Goal: Task Accomplishment & Management: Manage account settings

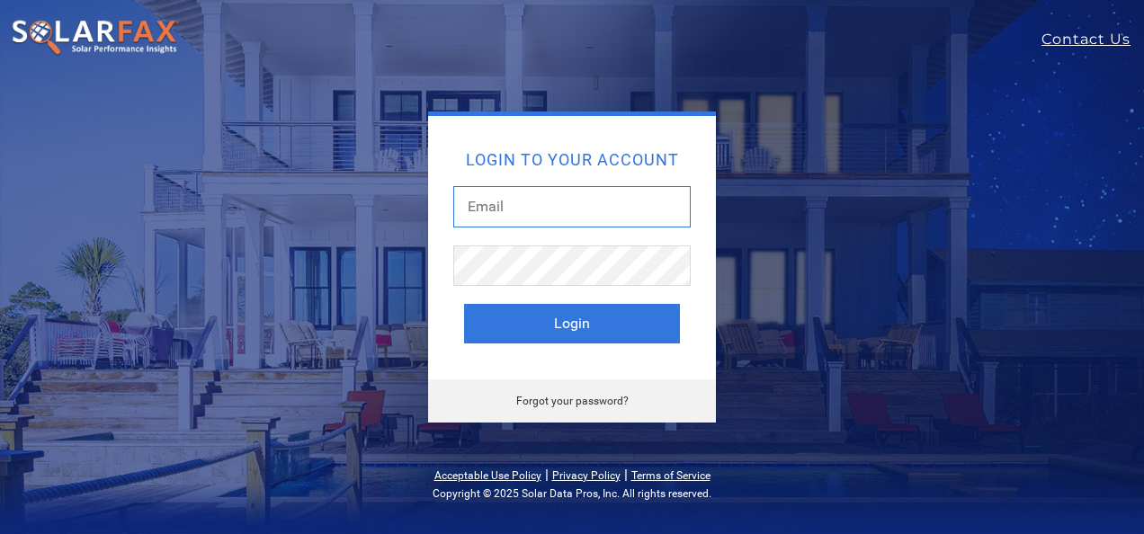
click at [513, 205] on input "text" at bounding box center [571, 206] width 237 height 41
type input "[PERSON_NAME][EMAIL_ADDRESS][DOMAIN_NAME]"
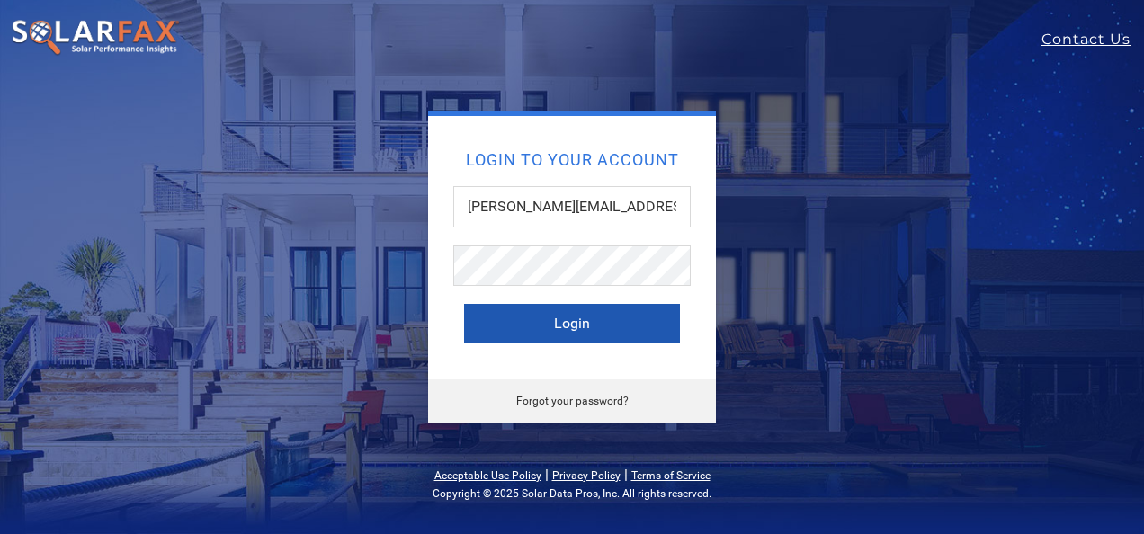
click at [559, 321] on button "Login" at bounding box center [572, 324] width 216 height 40
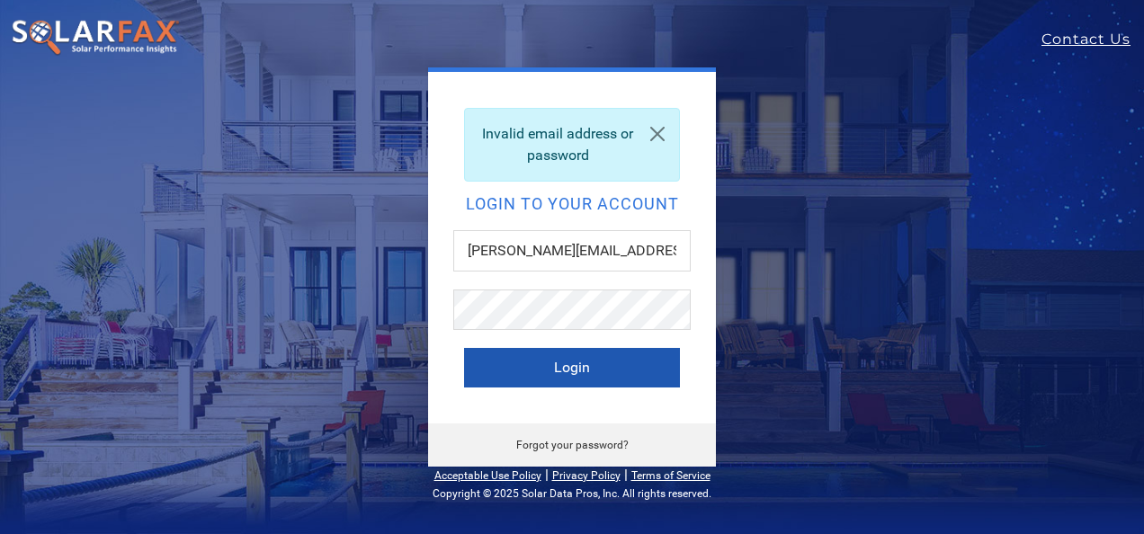
click at [578, 363] on button "Login" at bounding box center [572, 368] width 216 height 40
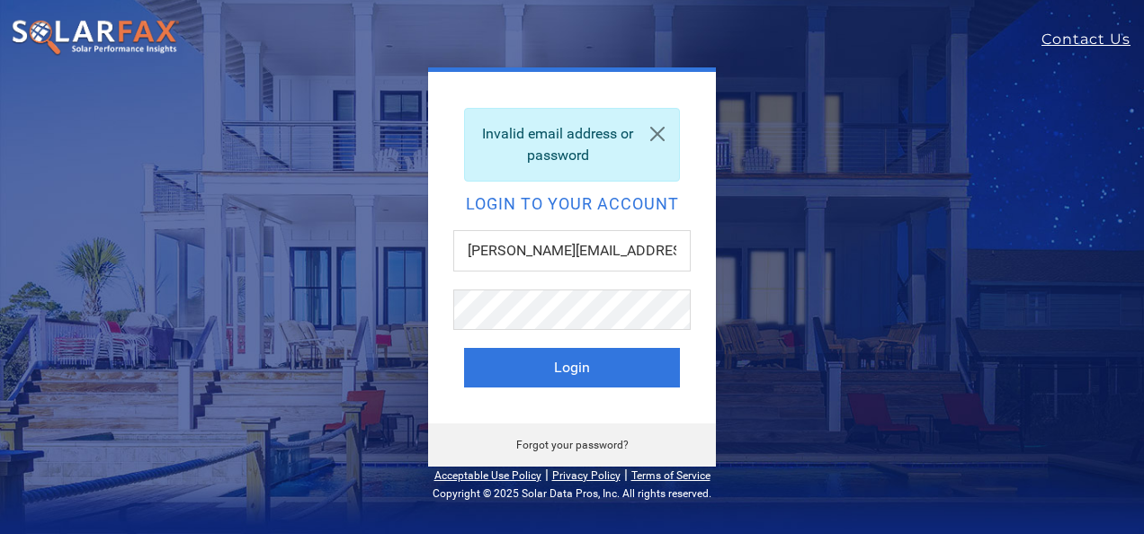
click at [601, 442] on link "Forgot your password?" at bounding box center [572, 445] width 112 height 13
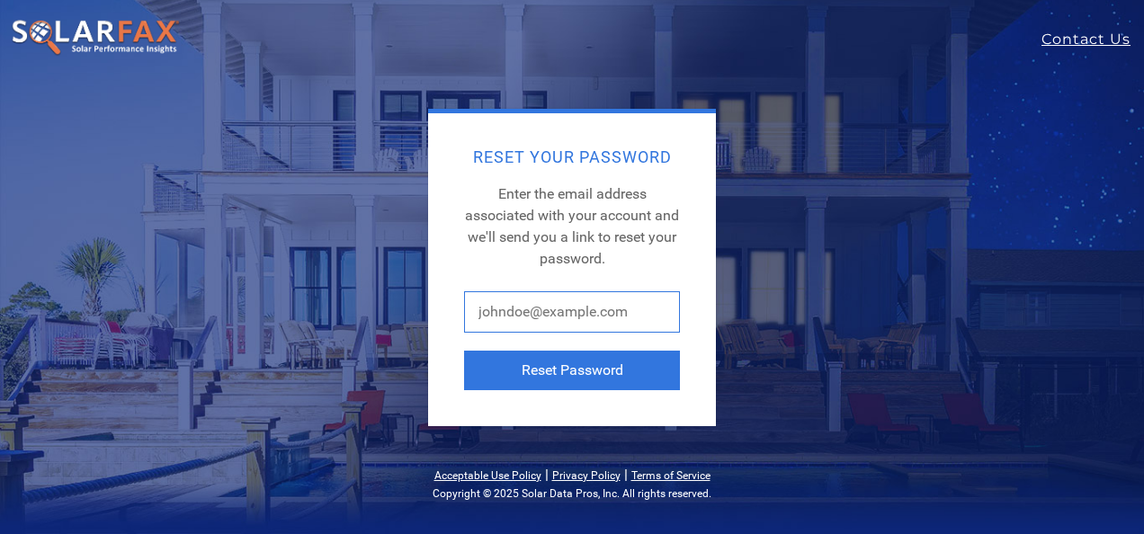
click at [636, 305] on input "text" at bounding box center [572, 311] width 216 height 41
type input "[PERSON_NAME][EMAIL_ADDRESS][DOMAIN_NAME]"
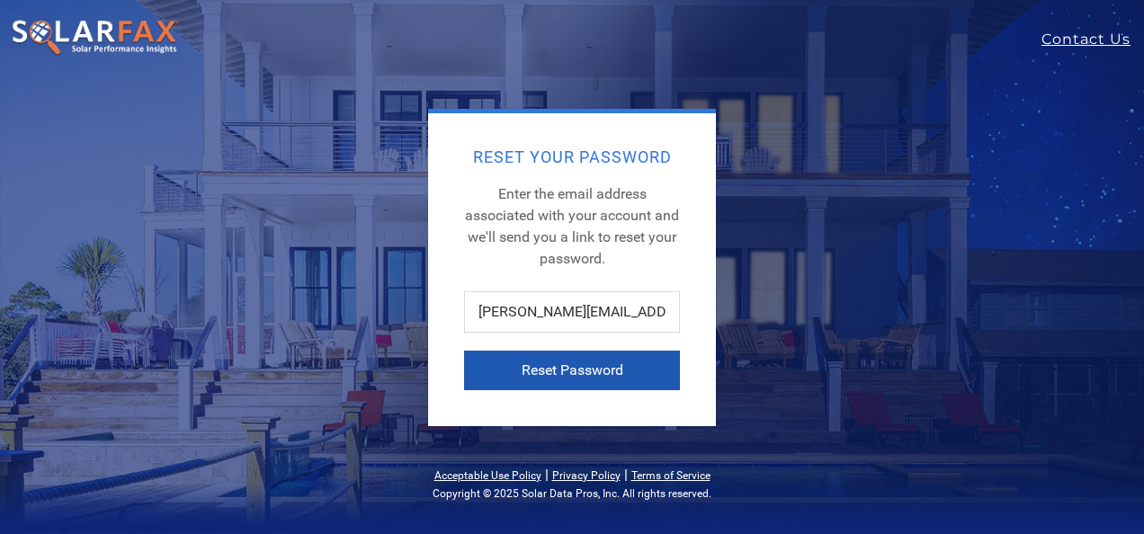
click at [596, 369] on button "Reset Password" at bounding box center [572, 371] width 216 height 40
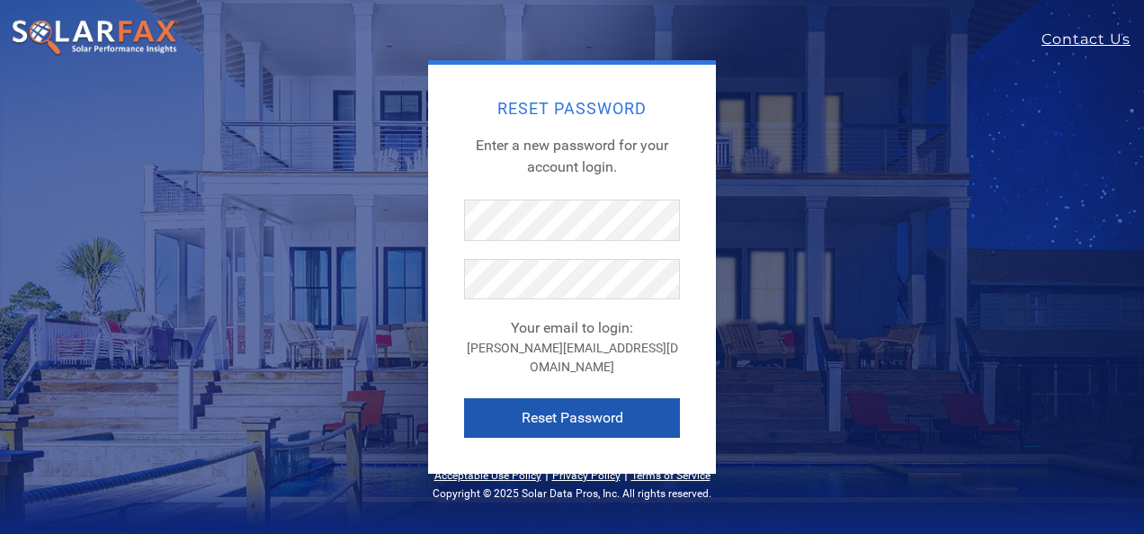
click at [560, 401] on button "Reset Password" at bounding box center [572, 419] width 216 height 40
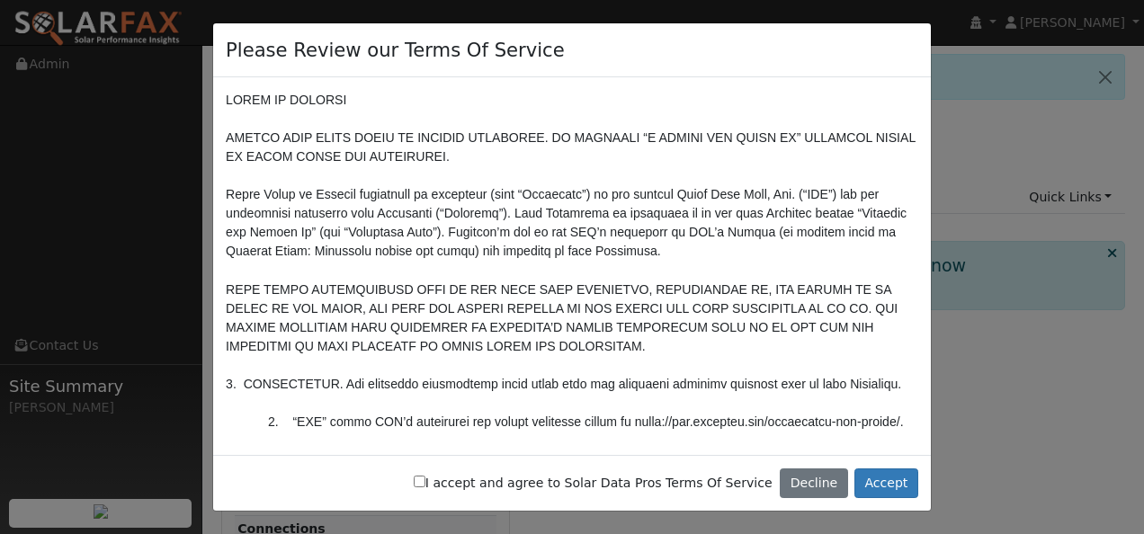
click at [425, 480] on input "I accept and agree to Solar Data Pros Terms Of Service" at bounding box center [420, 482] width 12 height 12
checkbox input "true"
click at [882, 480] on button "Accept" at bounding box center [887, 484] width 64 height 31
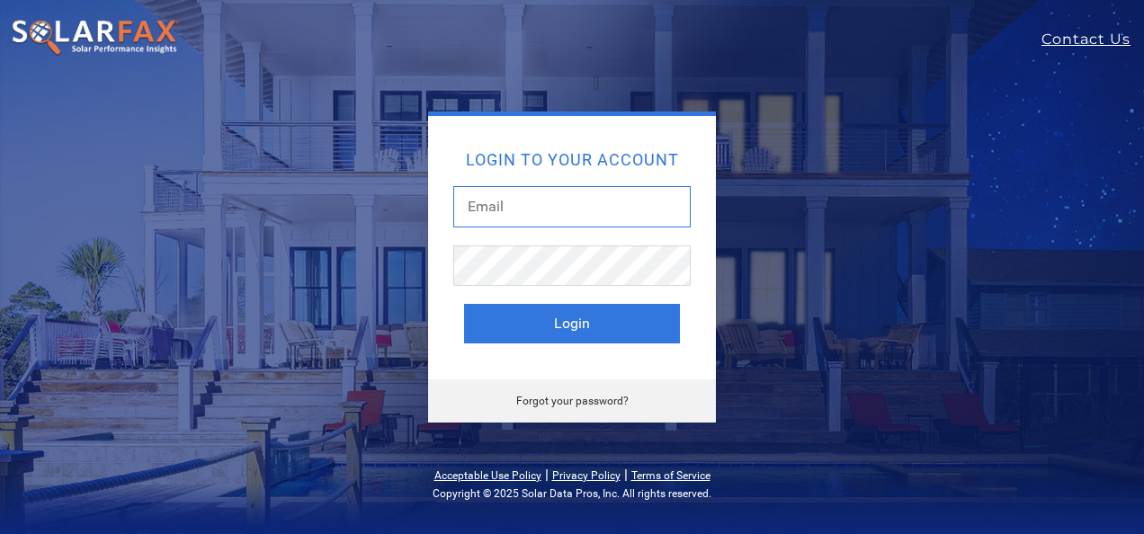
click at [545, 202] on input "text" at bounding box center [571, 206] width 237 height 41
type input "todd@valleysolarsolutions.net"
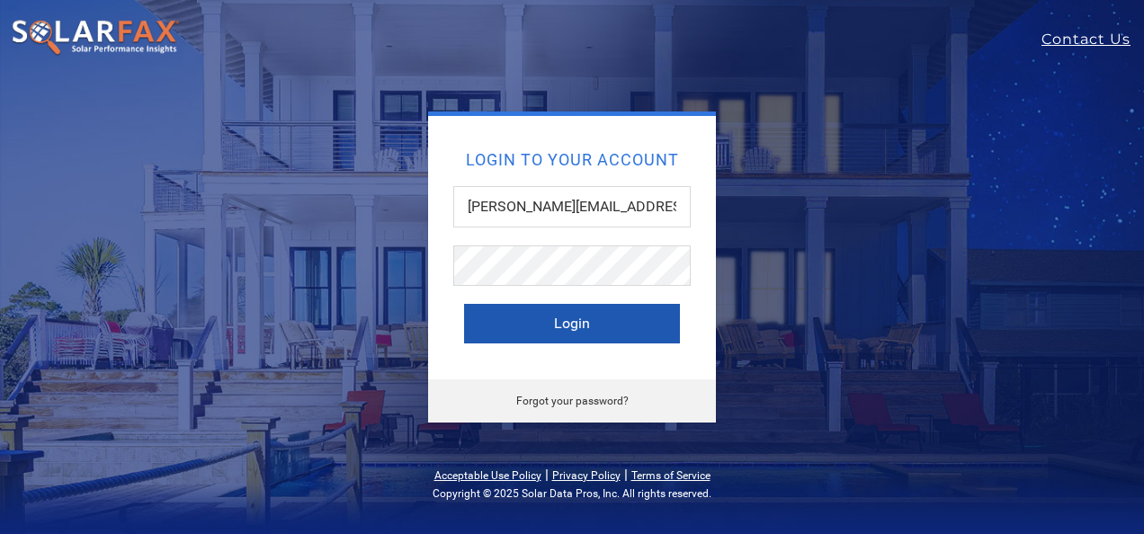
click at [569, 319] on button "Login" at bounding box center [572, 324] width 216 height 40
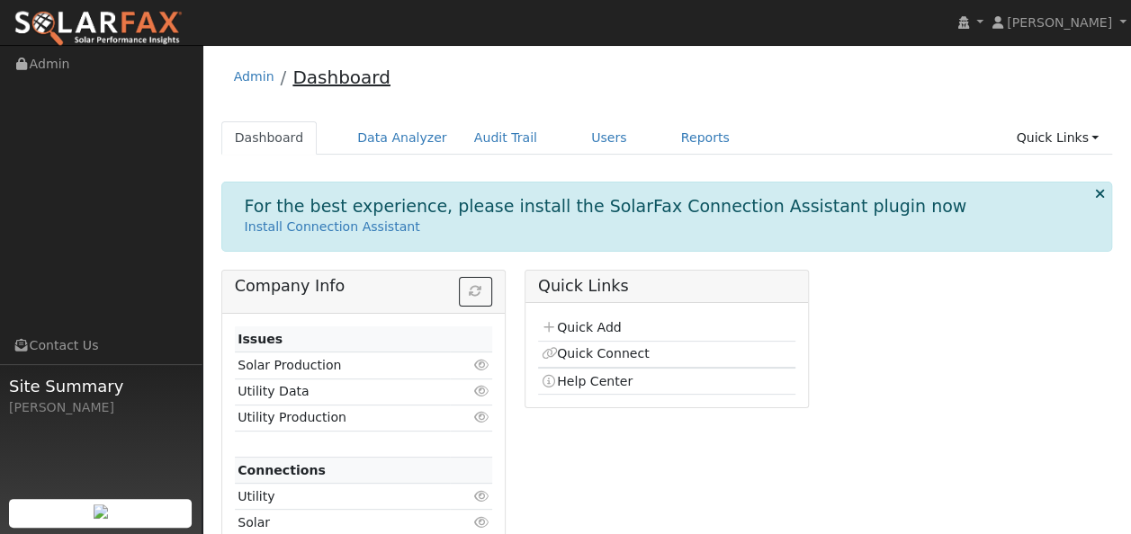
click at [342, 78] on link "Dashboard" at bounding box center [341, 78] width 98 height 22
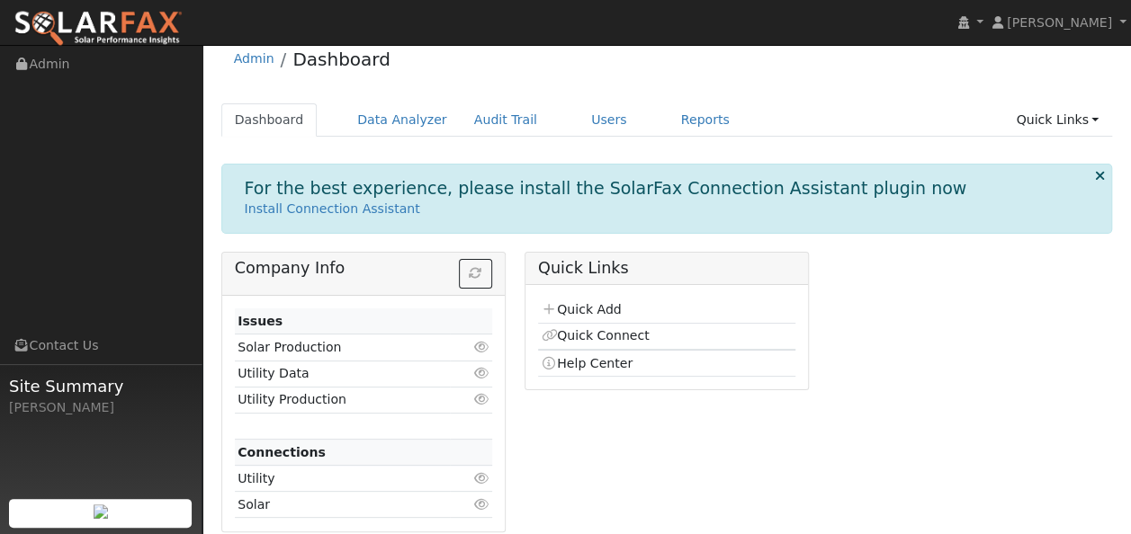
scroll to position [32, 0]
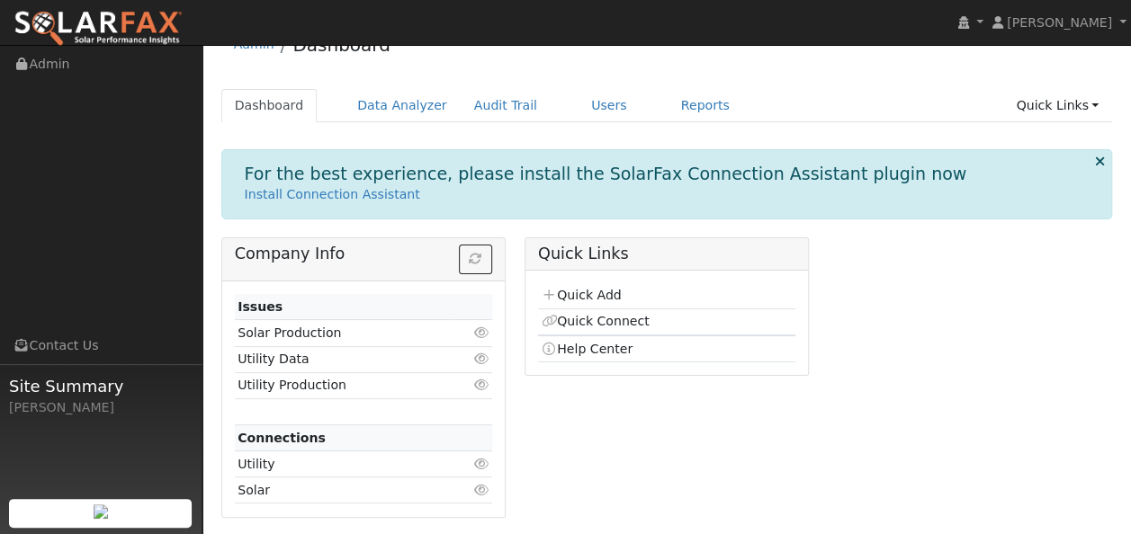
click at [481, 353] on icon at bounding box center [481, 359] width 16 height 13
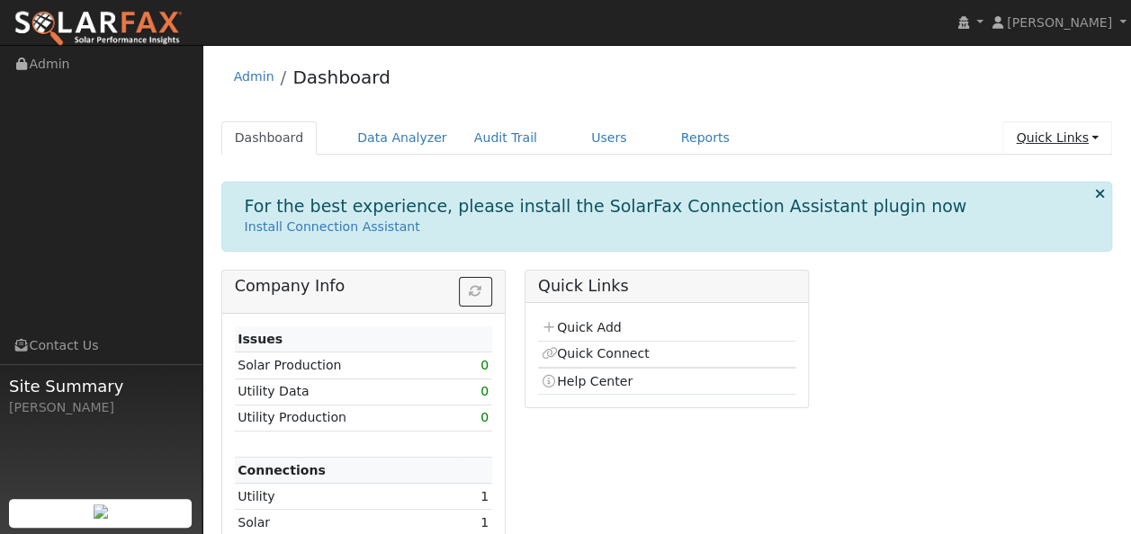
click at [1097, 139] on link "Quick Links" at bounding box center [1057, 137] width 110 height 33
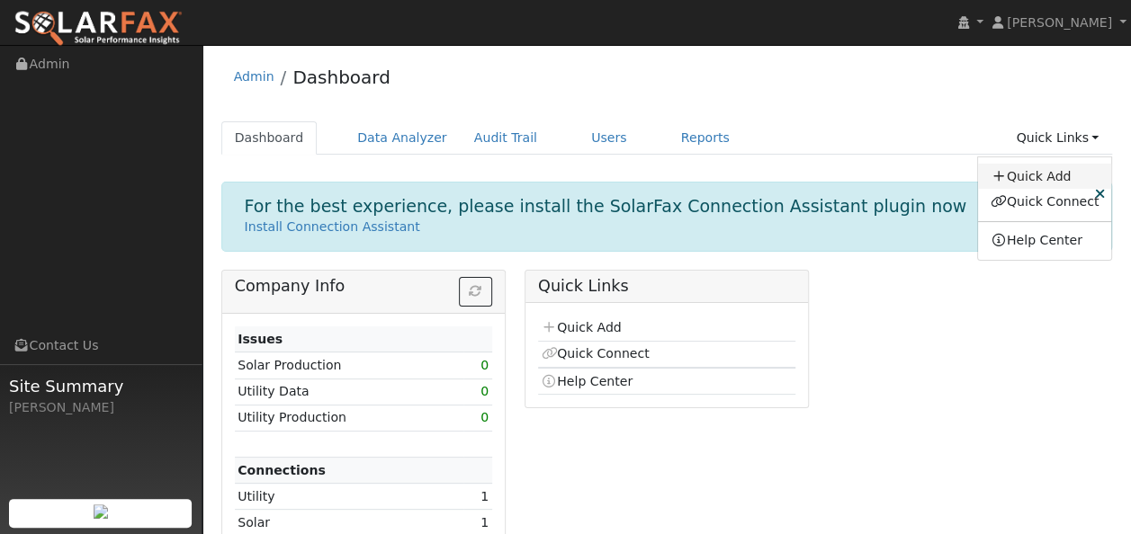
click at [1051, 176] on link "Quick Add" at bounding box center [1044, 176] width 133 height 25
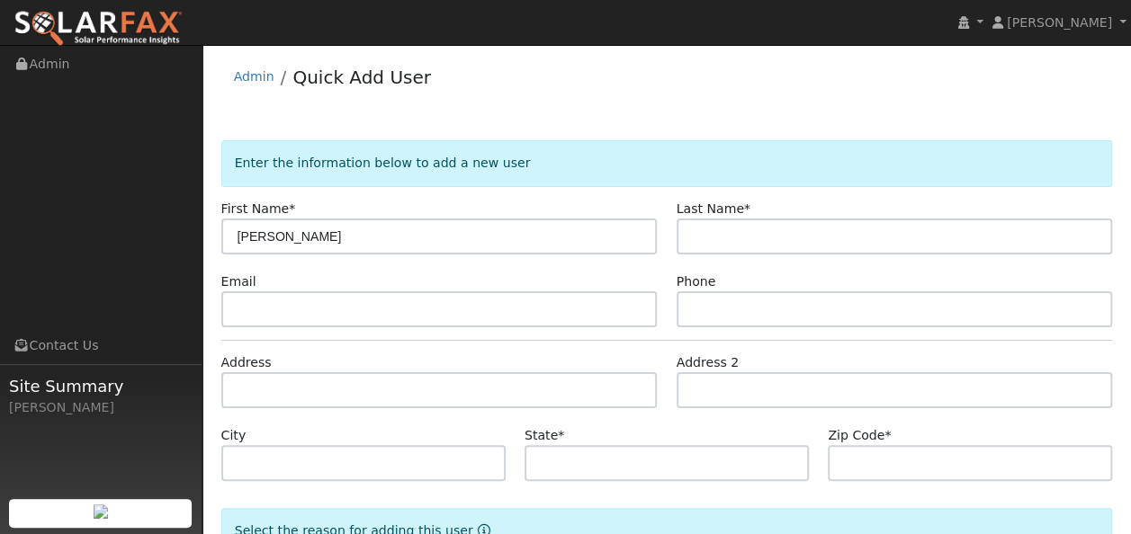
type input "Matt"
click at [730, 218] on div "Last Name *" at bounding box center [894, 227] width 455 height 55
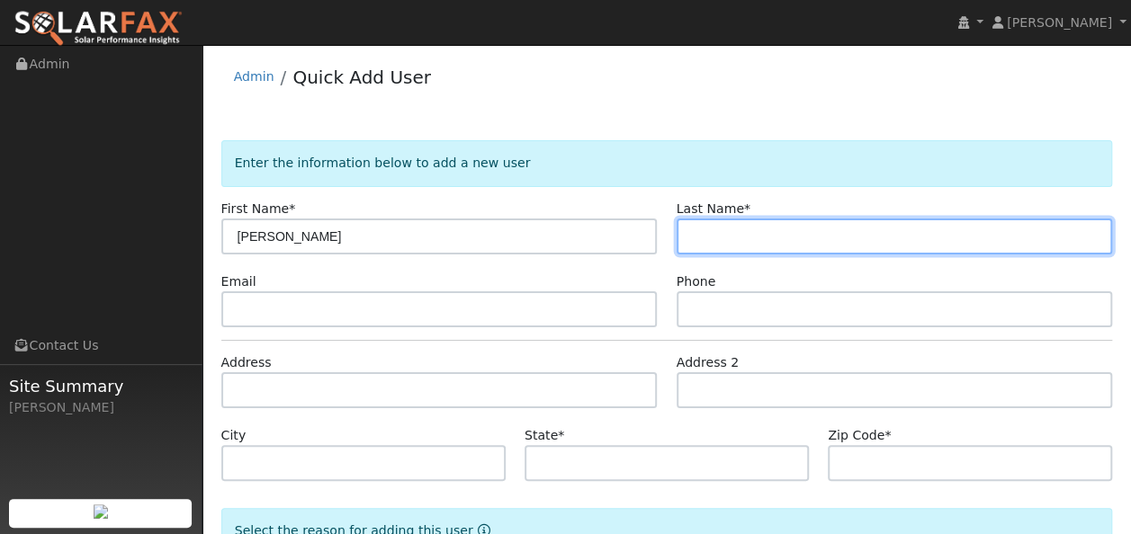
click at [734, 237] on input "text" at bounding box center [894, 237] width 436 height 36
type input "S"
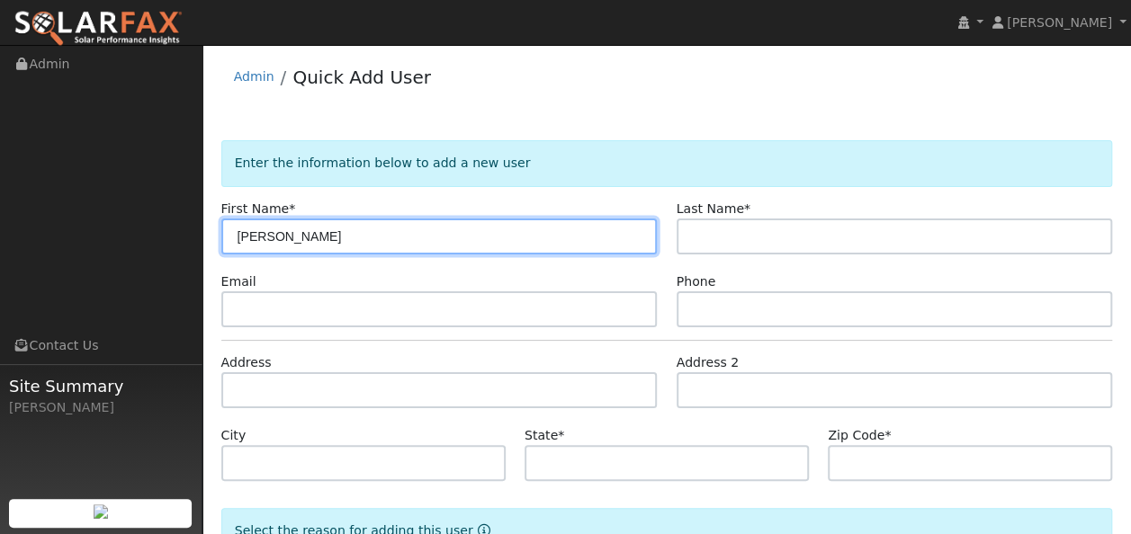
click at [273, 223] on input "Matt" at bounding box center [439, 237] width 436 height 36
type input "M"
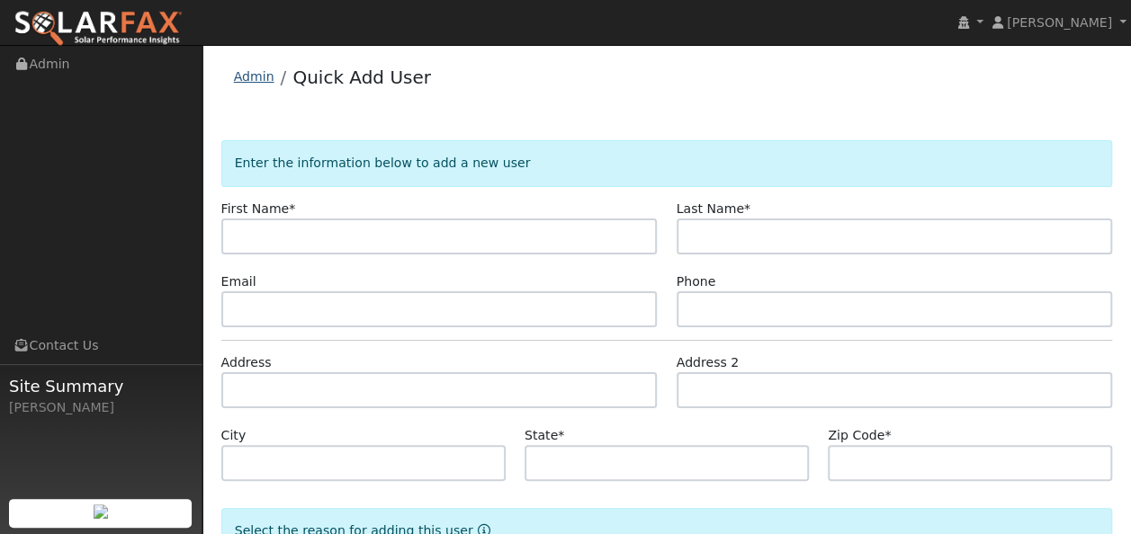
click at [255, 76] on link "Admin" at bounding box center [254, 76] width 40 height 14
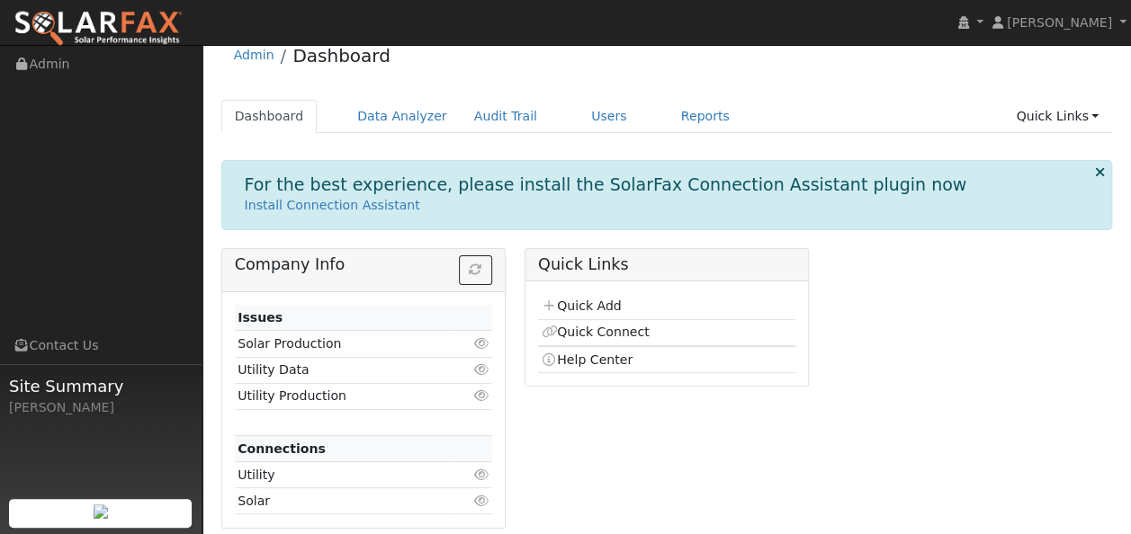
scroll to position [32, 0]
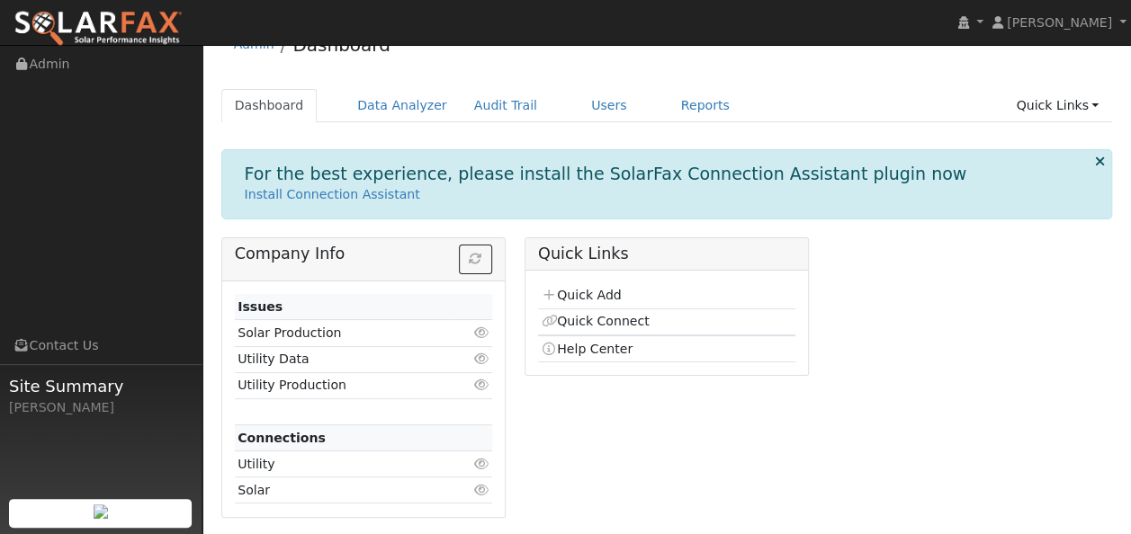
click at [479, 488] on icon at bounding box center [481, 490] width 16 height 13
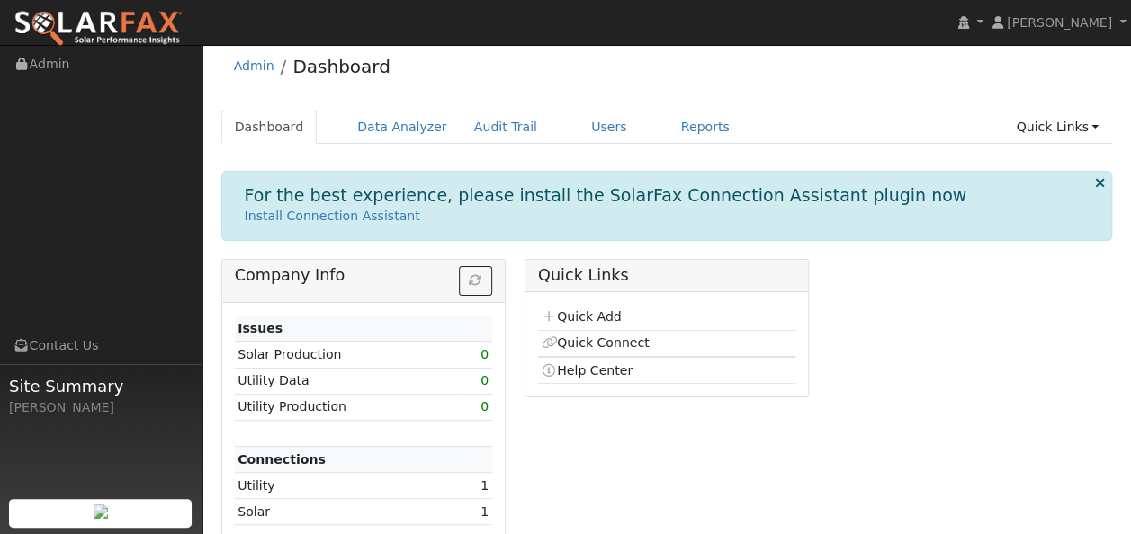
scroll to position [0, 0]
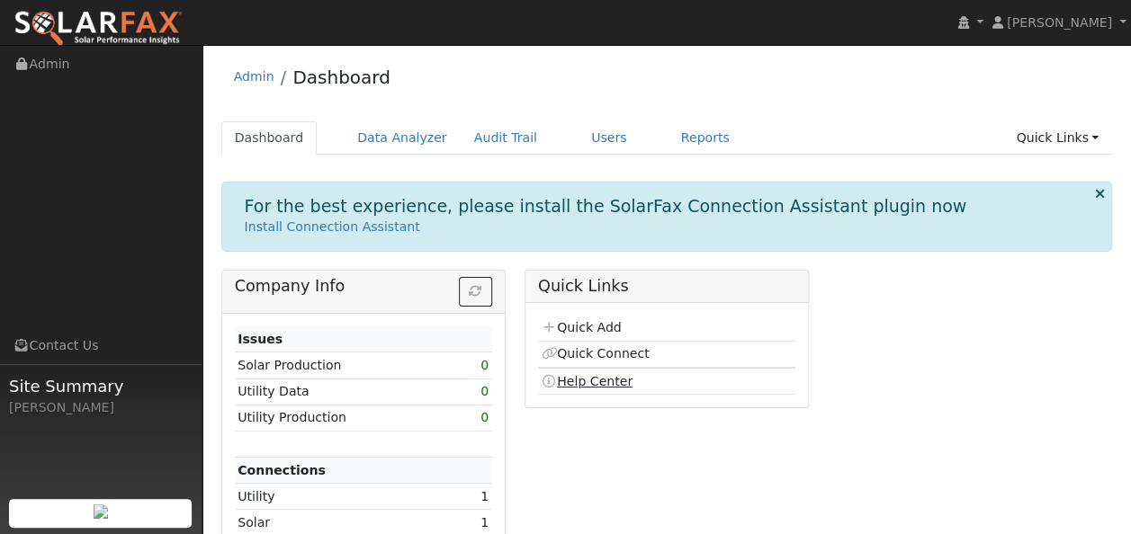
click at [592, 381] on link "Help Center" at bounding box center [587, 381] width 92 height 14
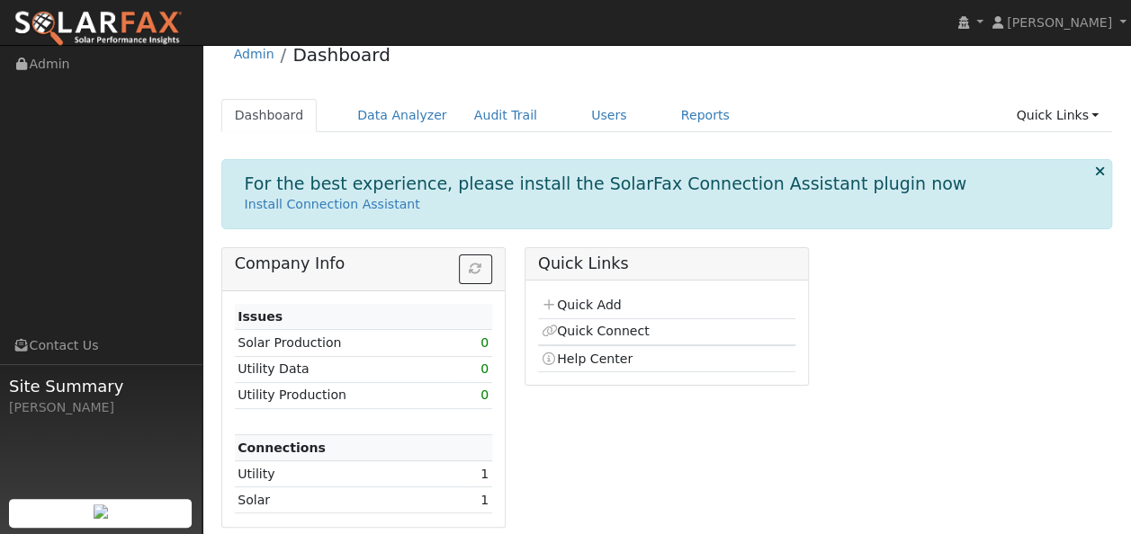
scroll to position [32, 0]
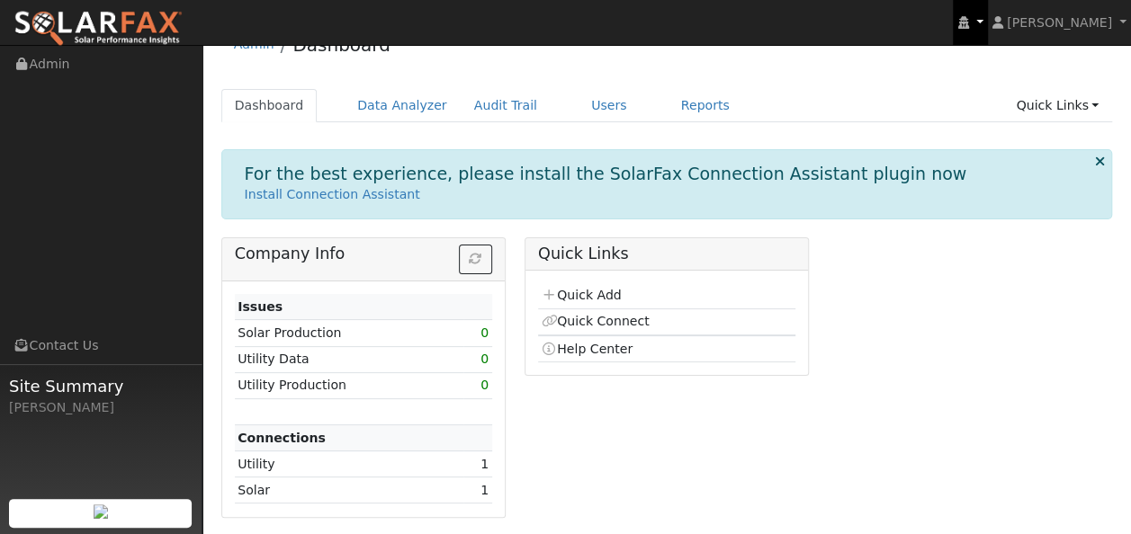
click at [987, 21] on link at bounding box center [970, 22] width 34 height 45
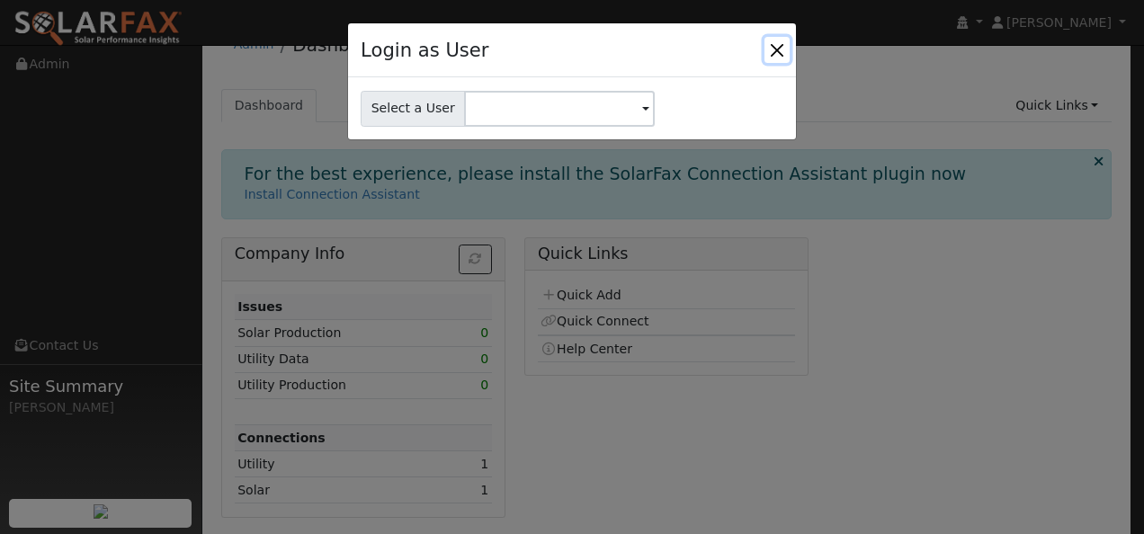
click at [781, 46] on button "Close" at bounding box center [777, 49] width 25 height 25
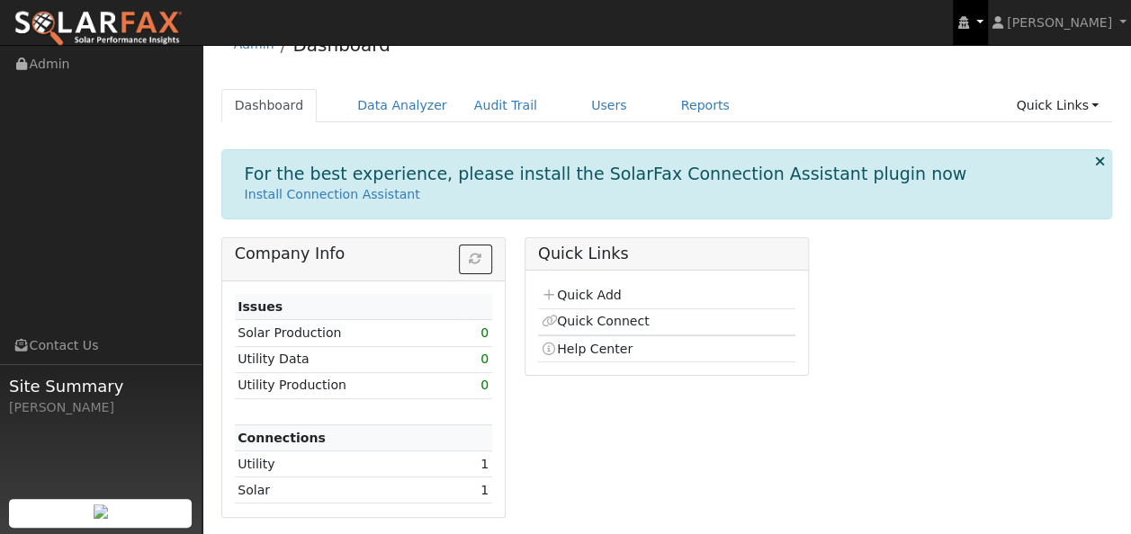
scroll to position [0, 0]
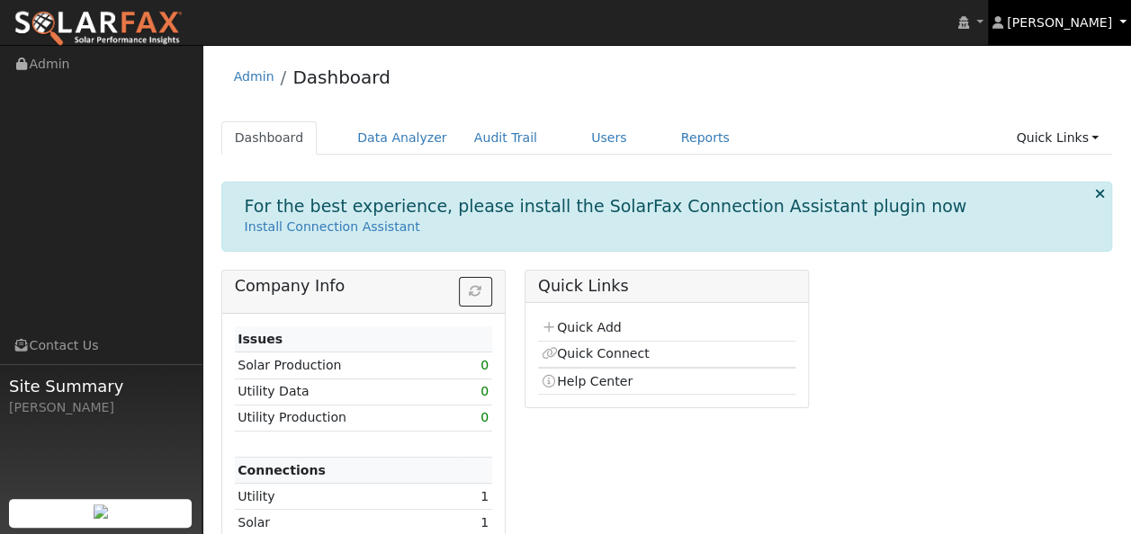
click at [1121, 23] on link "[PERSON_NAME]" at bounding box center [1060, 22] width 144 height 45
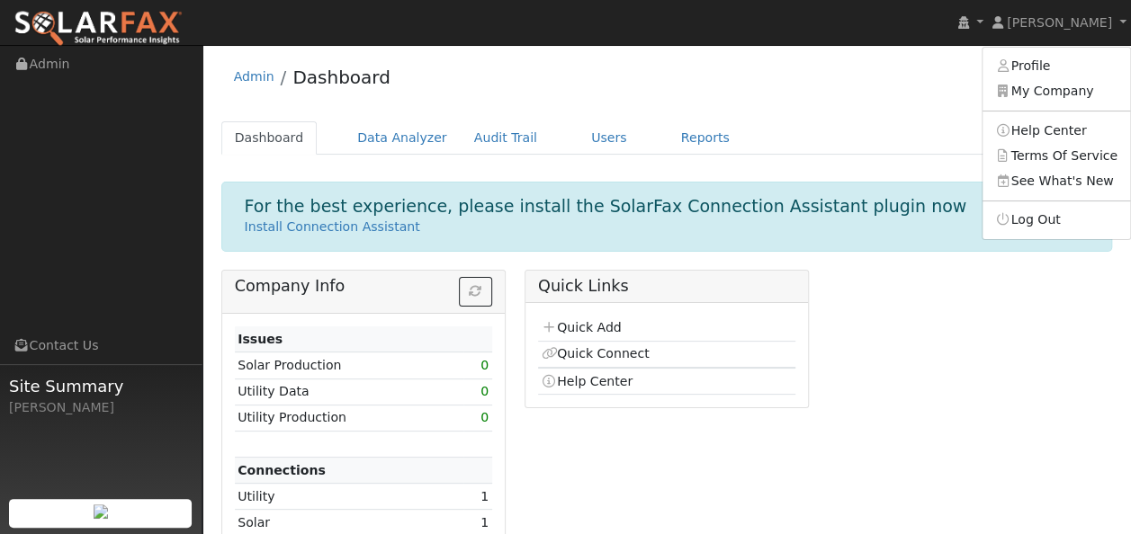
click at [924, 362] on div "Company Info Issues Solar Production 0 Utility Data 0 Utility Production 0 Conn…" at bounding box center [666, 417] width 910 height 294
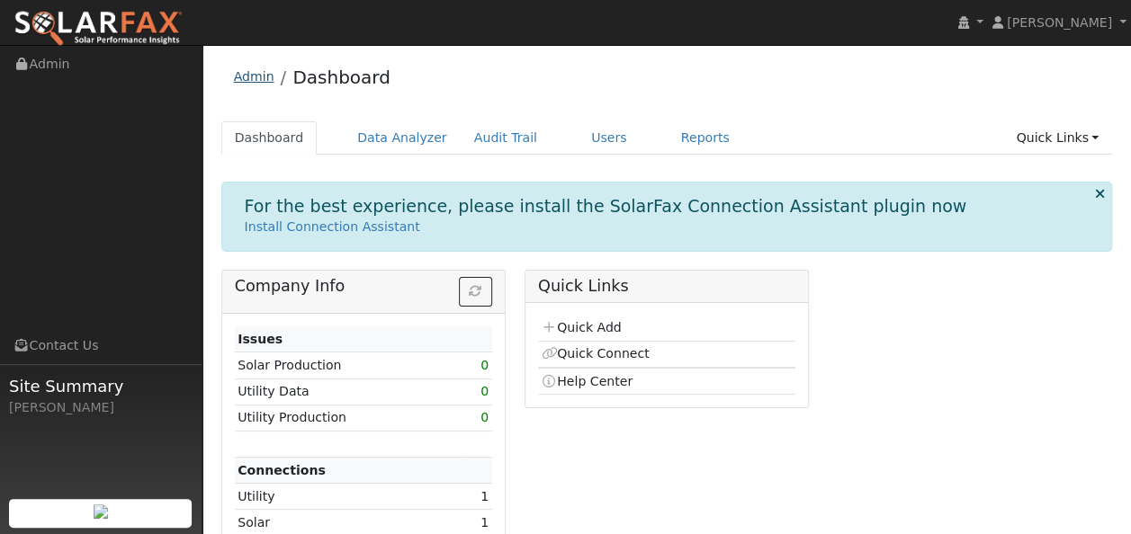
click at [259, 75] on link "Admin" at bounding box center [254, 76] width 40 height 14
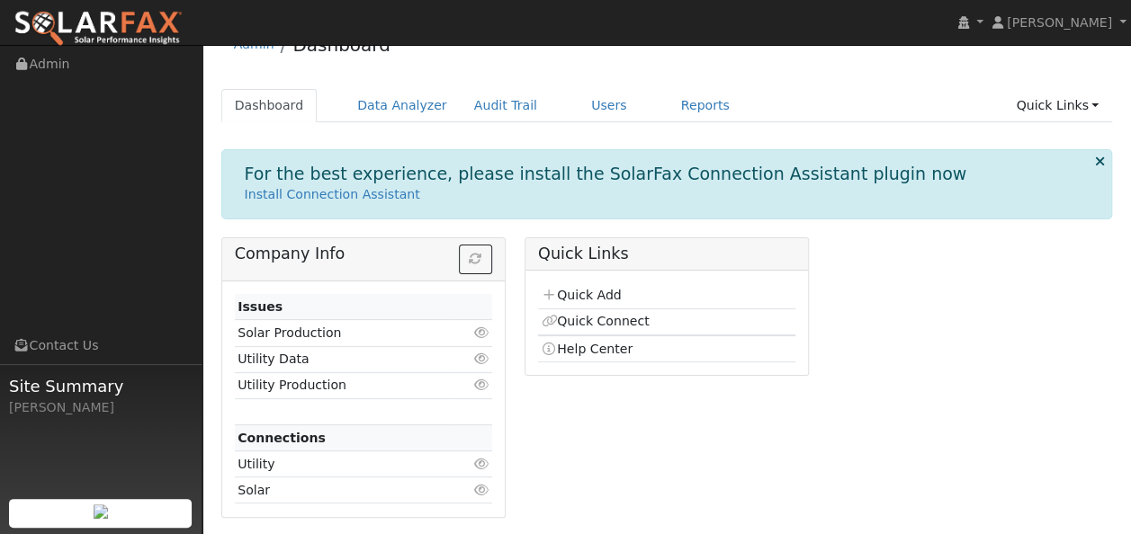
click at [482, 379] on icon at bounding box center [481, 385] width 16 height 13
click at [1119, 22] on link "[PERSON_NAME]" at bounding box center [1060, 22] width 144 height 45
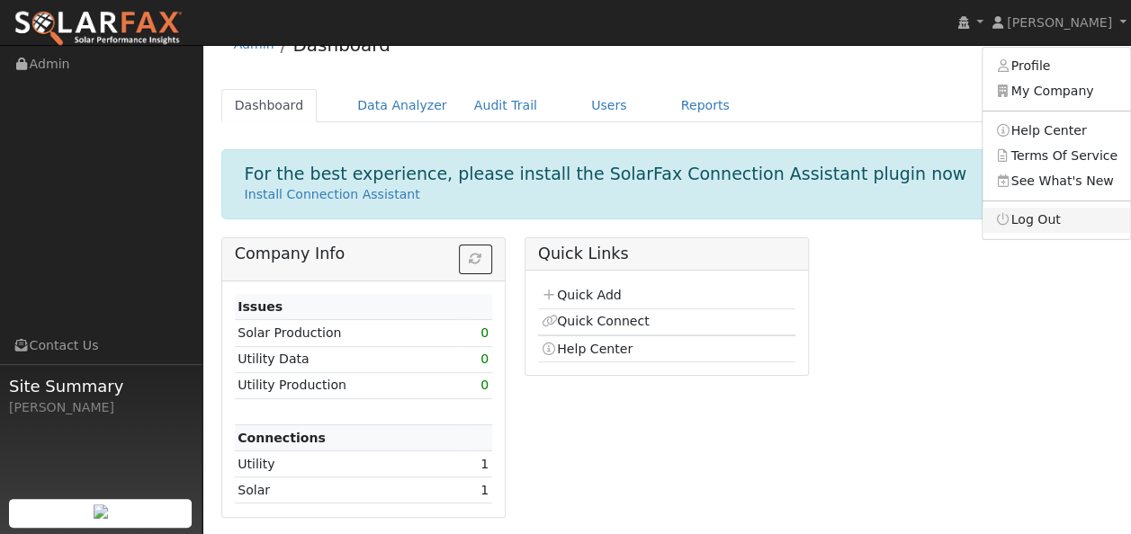
click at [1058, 219] on link "Log Out" at bounding box center [1056, 220] width 148 height 25
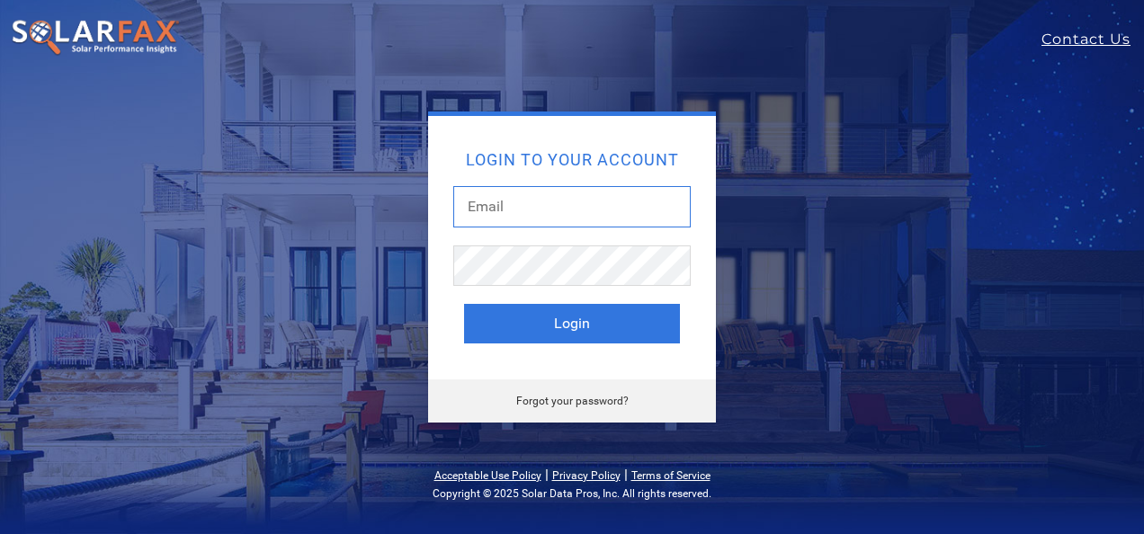
click at [545, 209] on input "text" at bounding box center [571, 206] width 237 height 41
type input "[PERSON_NAME][EMAIL_ADDRESS][DOMAIN_NAME]"
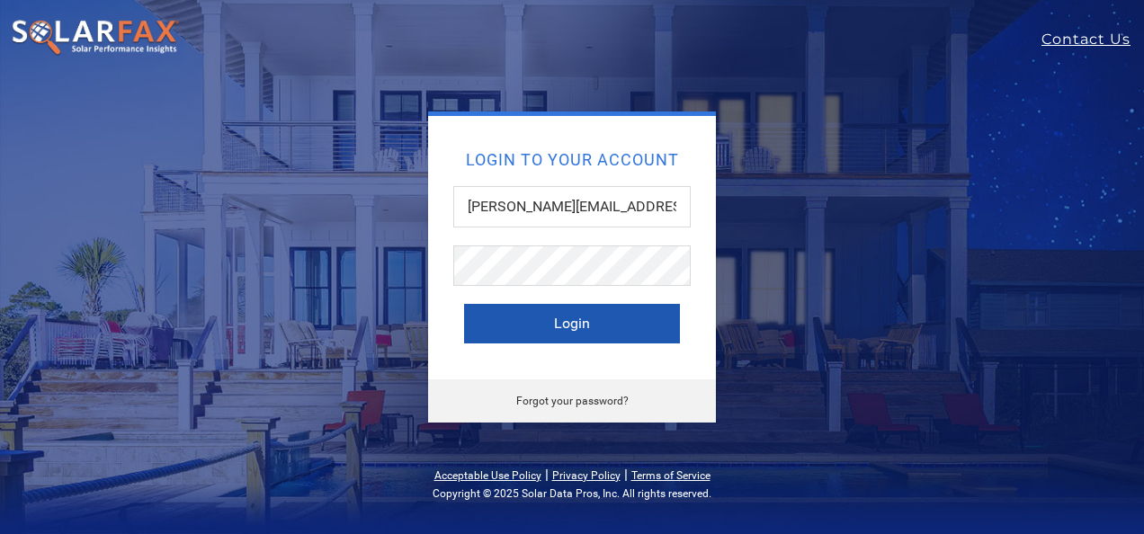
click at [552, 317] on button "Login" at bounding box center [572, 324] width 216 height 40
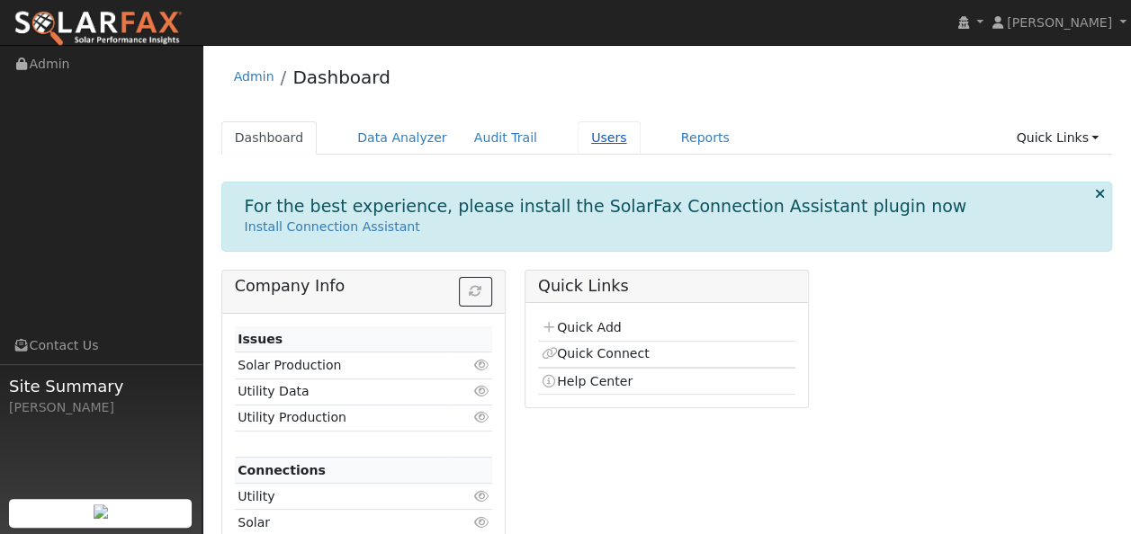
click at [585, 139] on link "Users" at bounding box center [609, 137] width 63 height 33
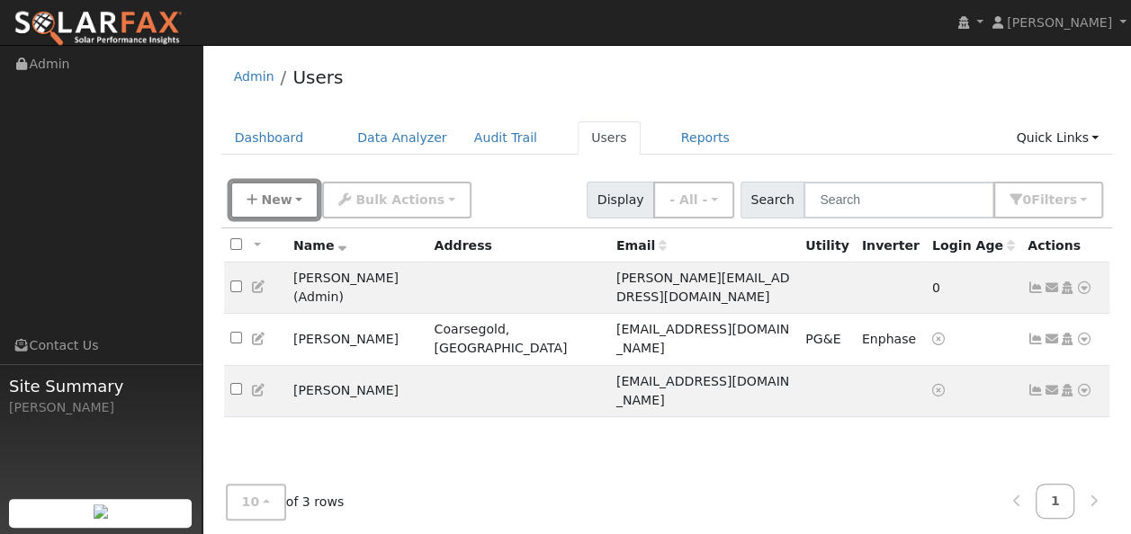
click at [290, 196] on button "New" at bounding box center [274, 200] width 89 height 37
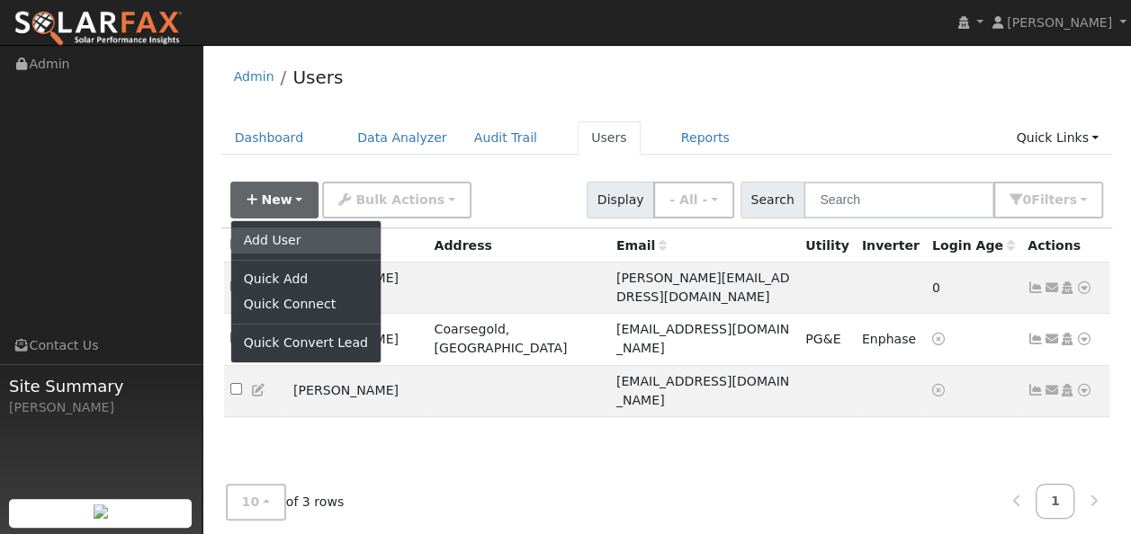
click at [286, 237] on link "Add User" at bounding box center [305, 240] width 149 height 25
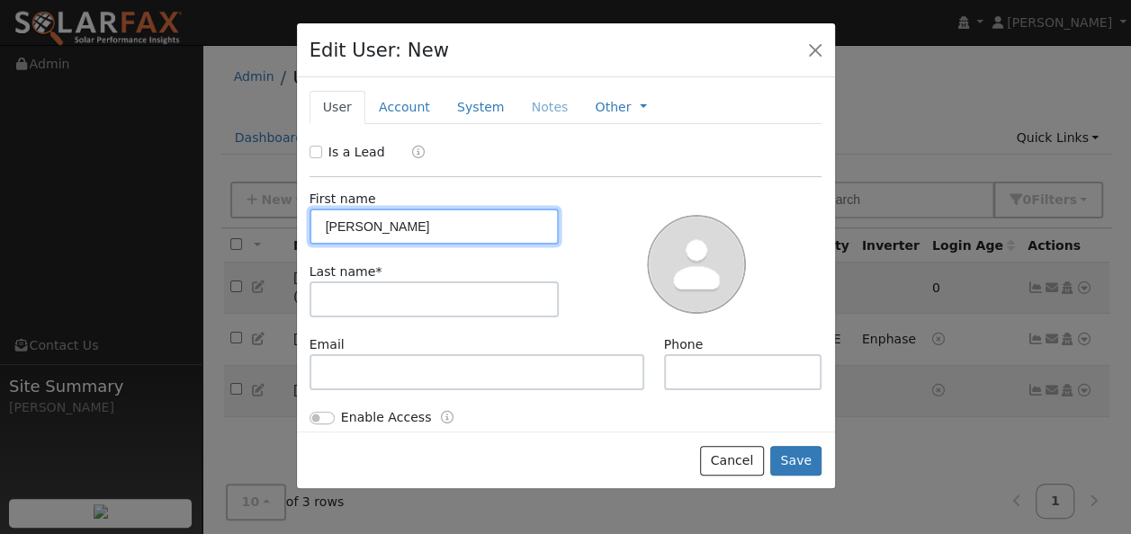
type input "Matt"
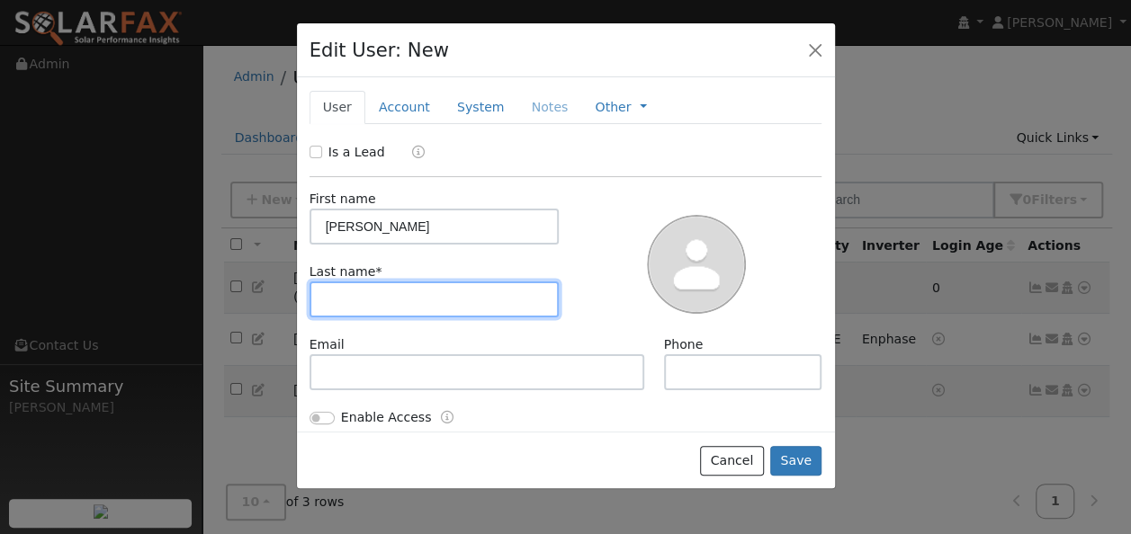
click at [361, 295] on input "text" at bounding box center [434, 300] width 250 height 36
type input "Souza"
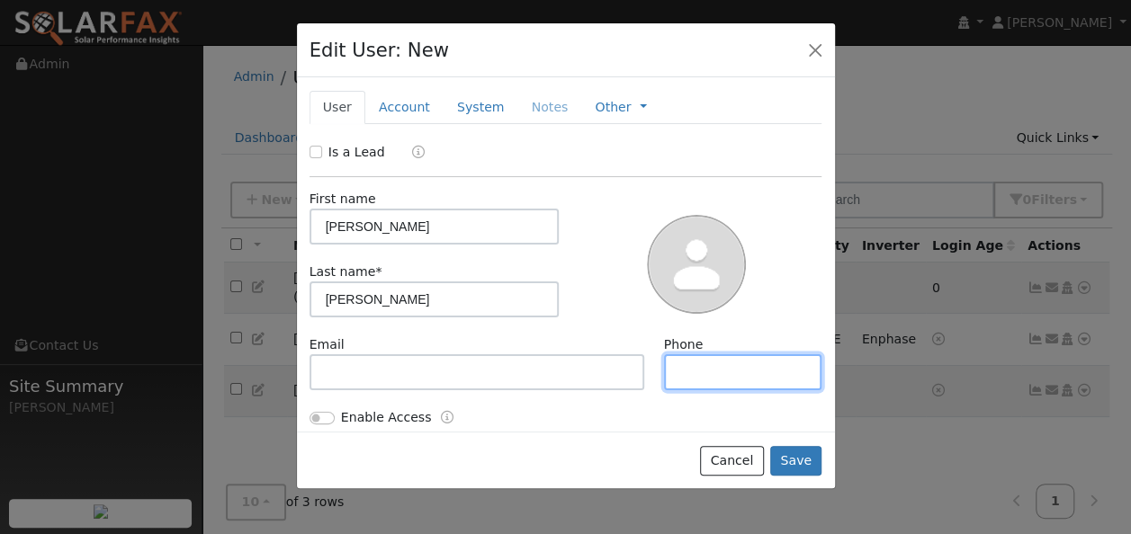
click at [667, 367] on input "text" at bounding box center [743, 372] width 158 height 36
type input "559-904-2854"
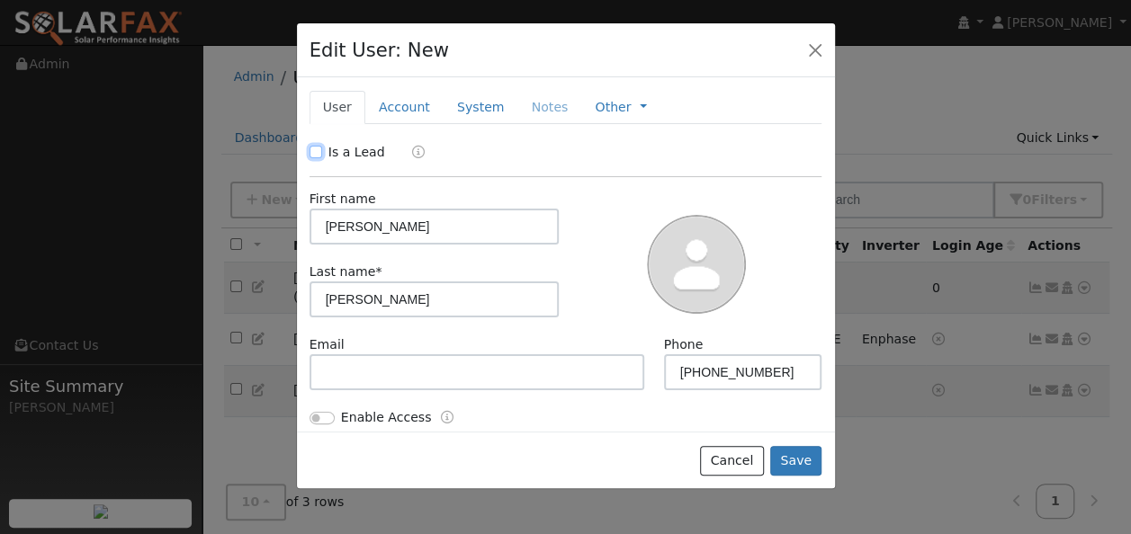
click at [318, 149] on input "Is a Lead" at bounding box center [315, 152] width 13 height 13
checkbox input "true"
click at [443, 149] on link "Qualified" at bounding box center [426, 152] width 67 height 14
click at [793, 461] on button "Save" at bounding box center [796, 461] width 52 height 31
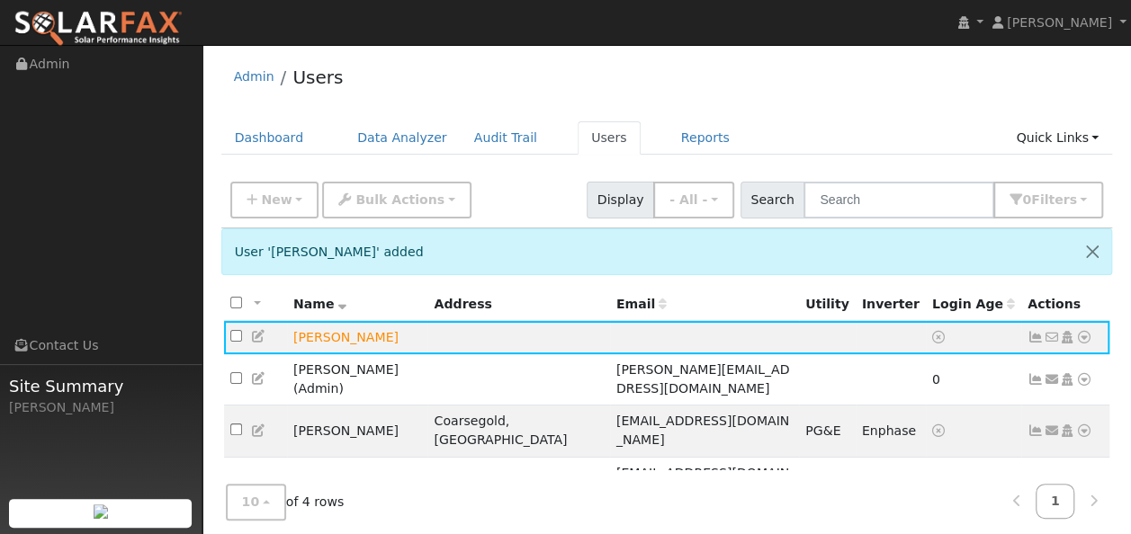
click at [795, 477] on div "10 10 25 50 100 of 4 rows 1" at bounding box center [666, 502] width 891 height 64
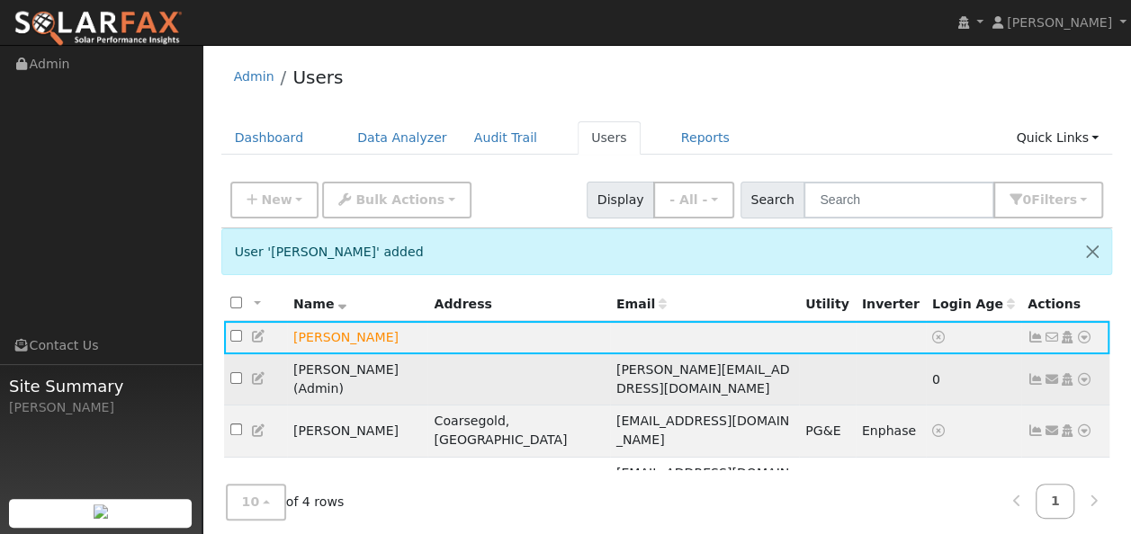
click at [343, 371] on td "Todd Bauer ( Admin )" at bounding box center [357, 379] width 140 height 51
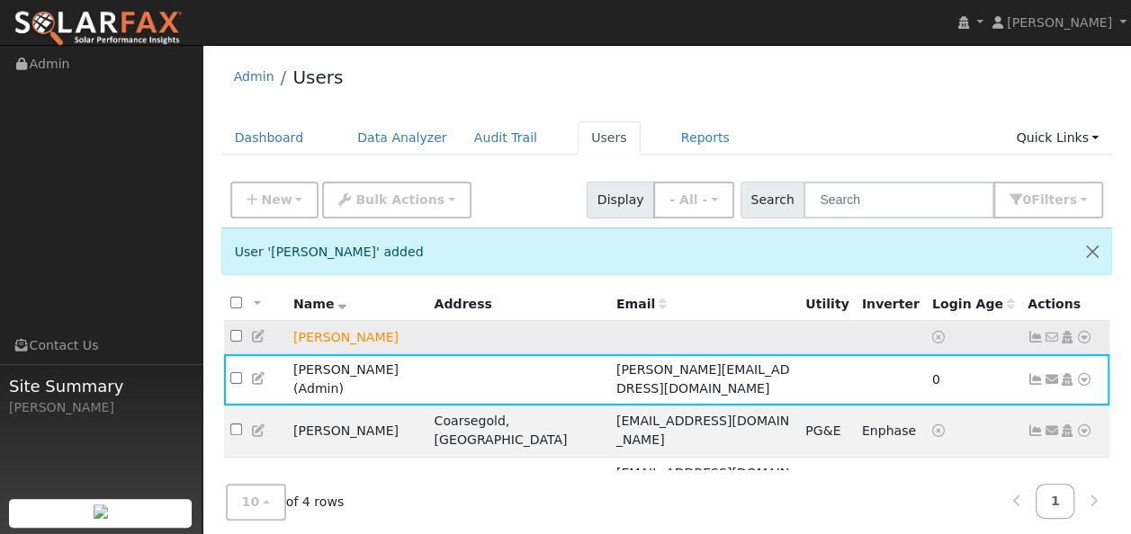
click at [327, 334] on td "[PERSON_NAME]" at bounding box center [357, 337] width 140 height 33
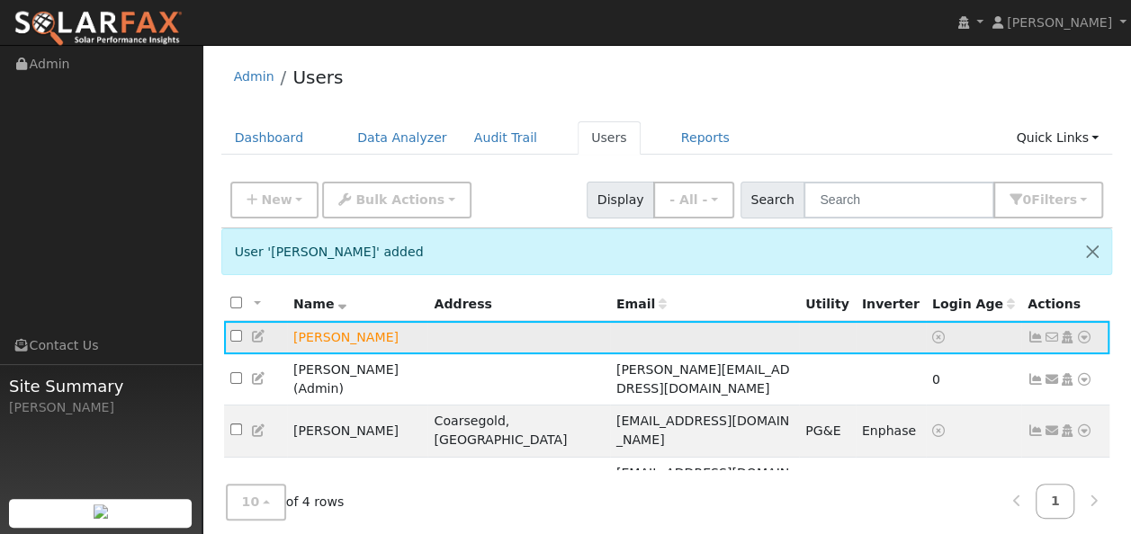
click at [1083, 338] on icon at bounding box center [1084, 337] width 16 height 13
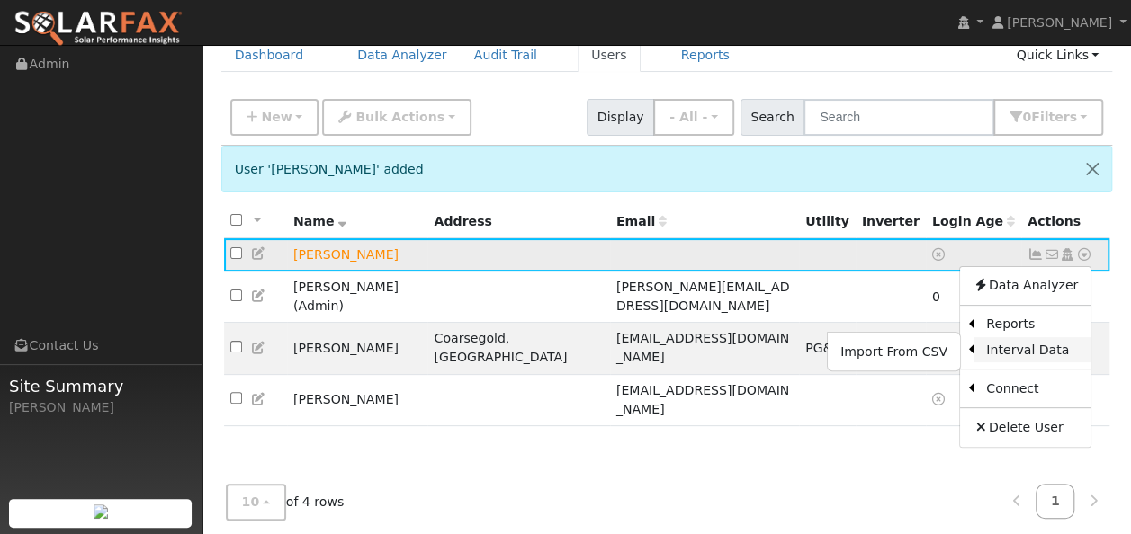
scroll to position [56, 0]
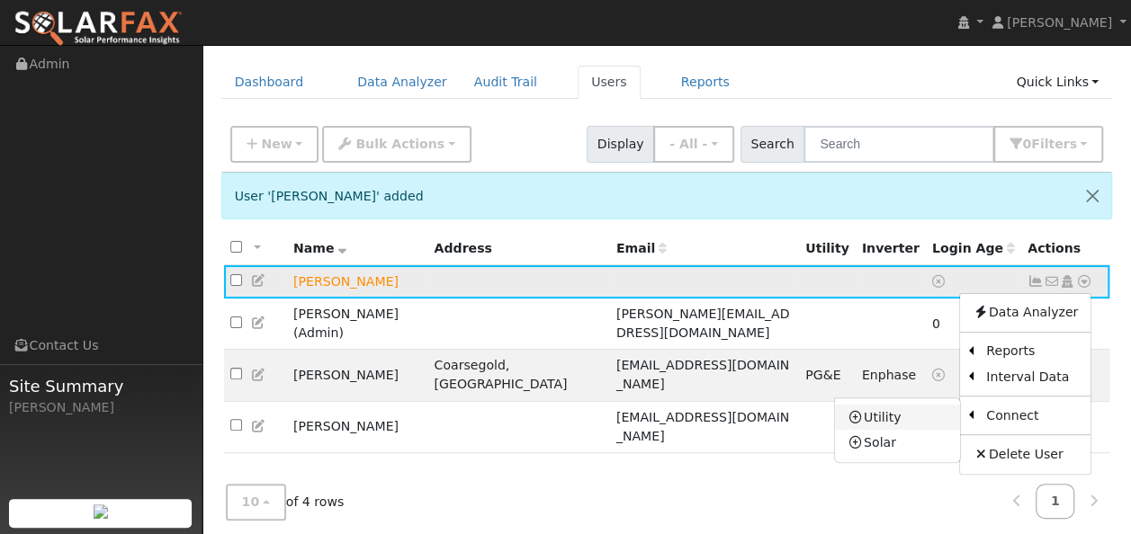
click at [902, 416] on link "Utility" at bounding box center [897, 417] width 125 height 25
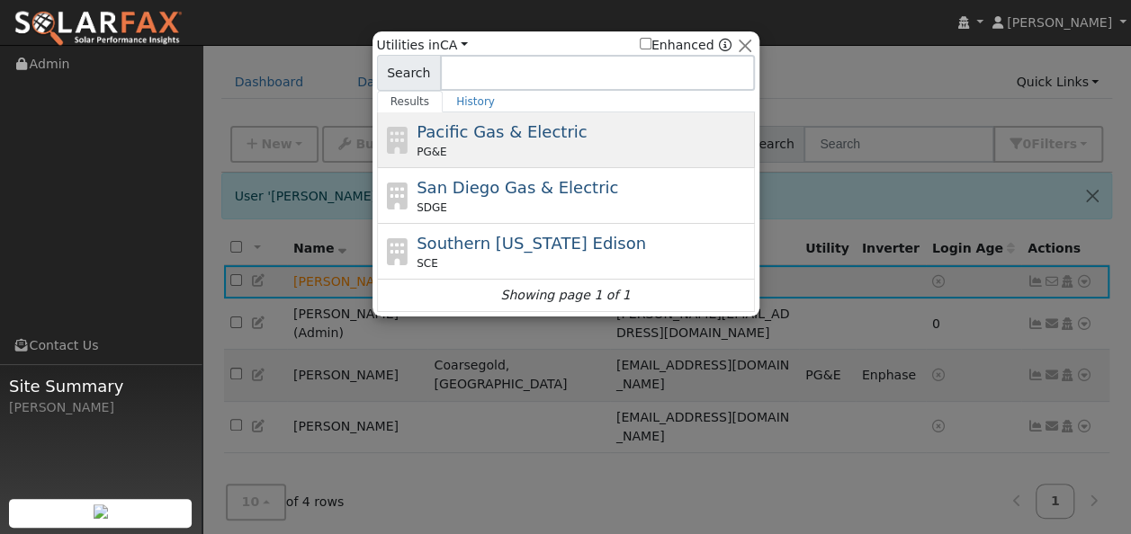
click at [533, 136] on span "Pacific Gas & Electric" at bounding box center [501, 131] width 170 height 19
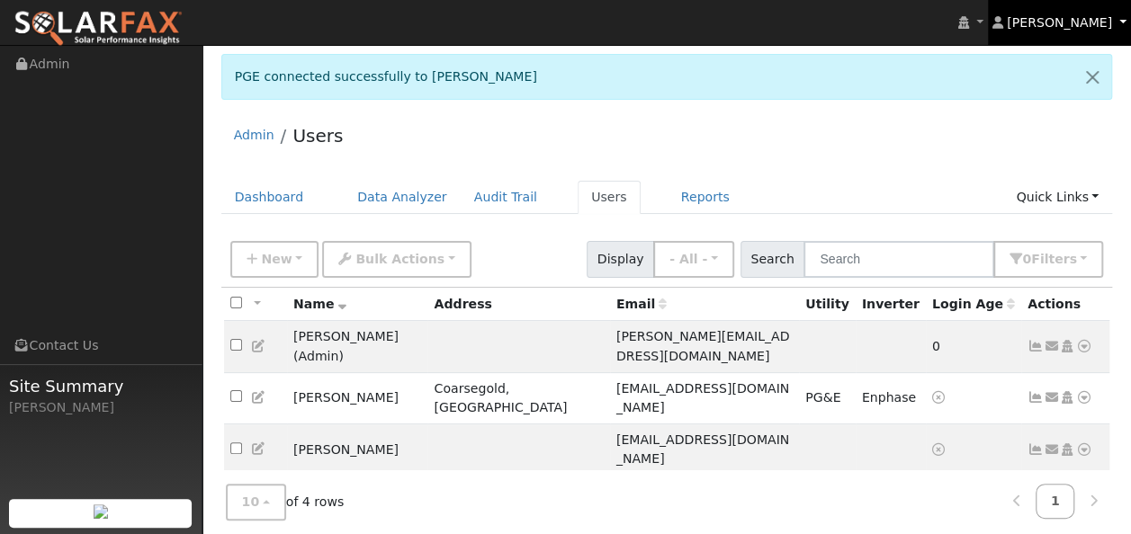
click at [1115, 20] on link "[PERSON_NAME]" at bounding box center [1060, 22] width 144 height 45
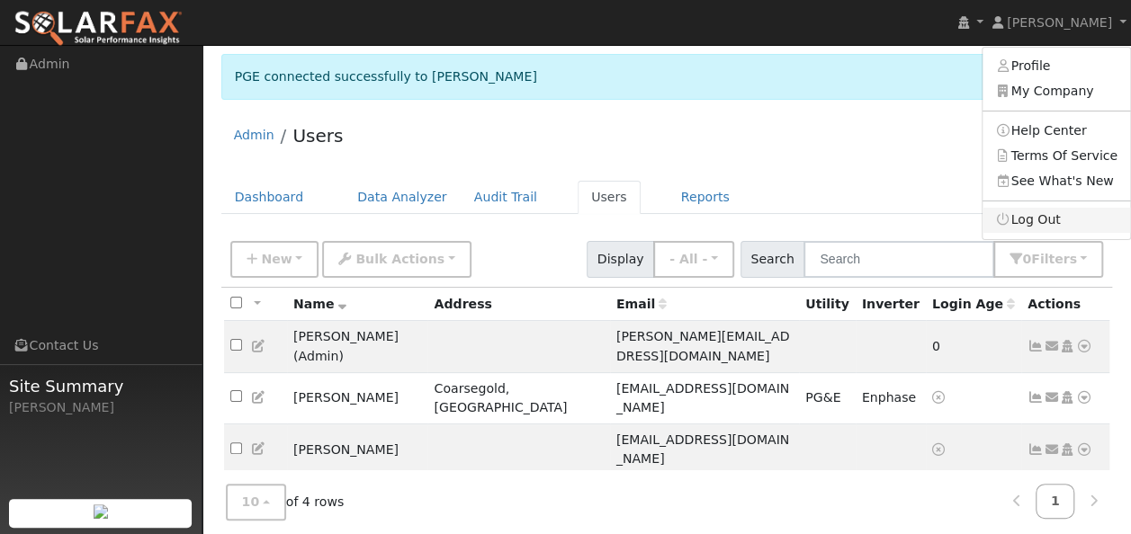
click at [1046, 219] on link "Log Out" at bounding box center [1056, 220] width 148 height 25
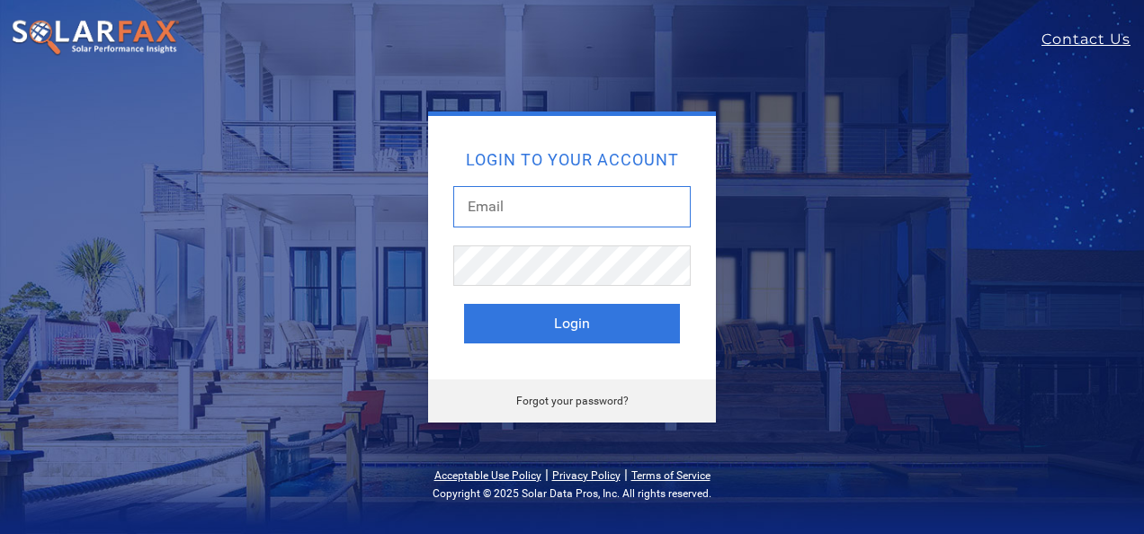
click at [498, 210] on input "text" at bounding box center [571, 206] width 237 height 41
type input "[PERSON_NAME][EMAIL_ADDRESS][DOMAIN_NAME]"
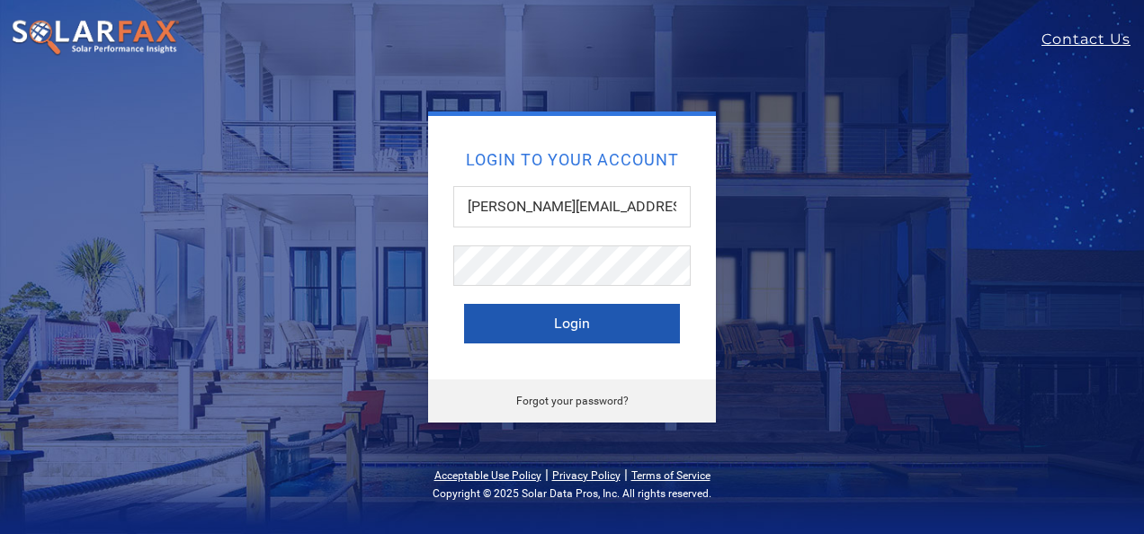
click at [578, 320] on button "Login" at bounding box center [572, 324] width 216 height 40
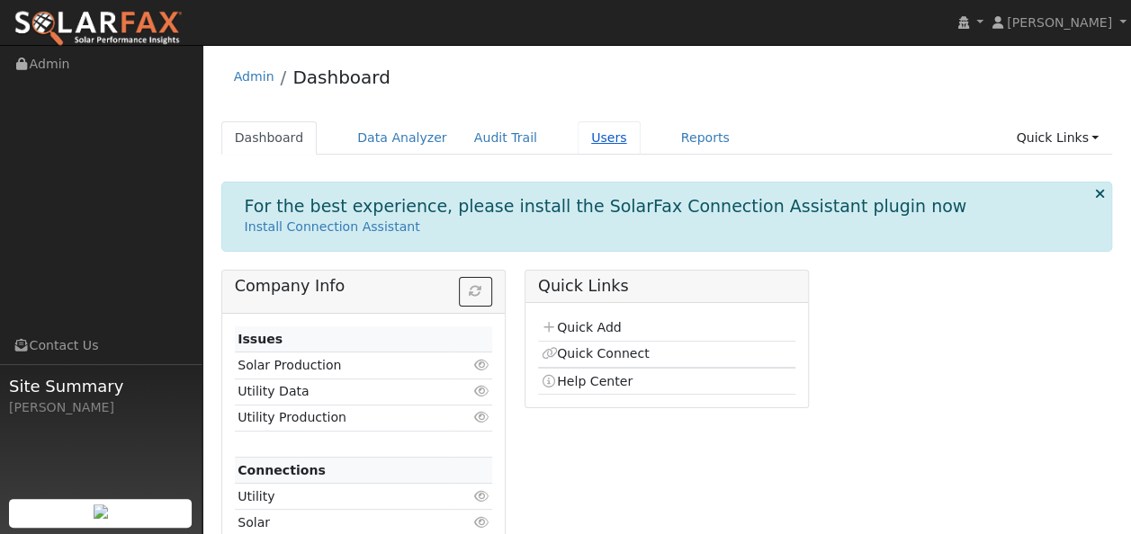
click at [586, 139] on link "Users" at bounding box center [609, 137] width 63 height 33
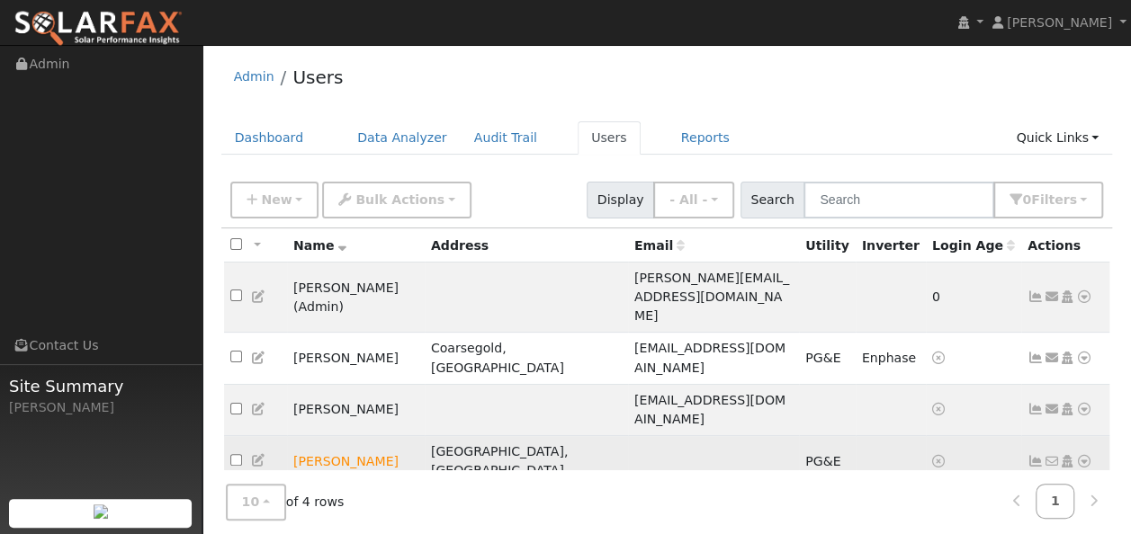
click at [371, 436] on td "[PERSON_NAME]" at bounding box center [356, 461] width 138 height 51
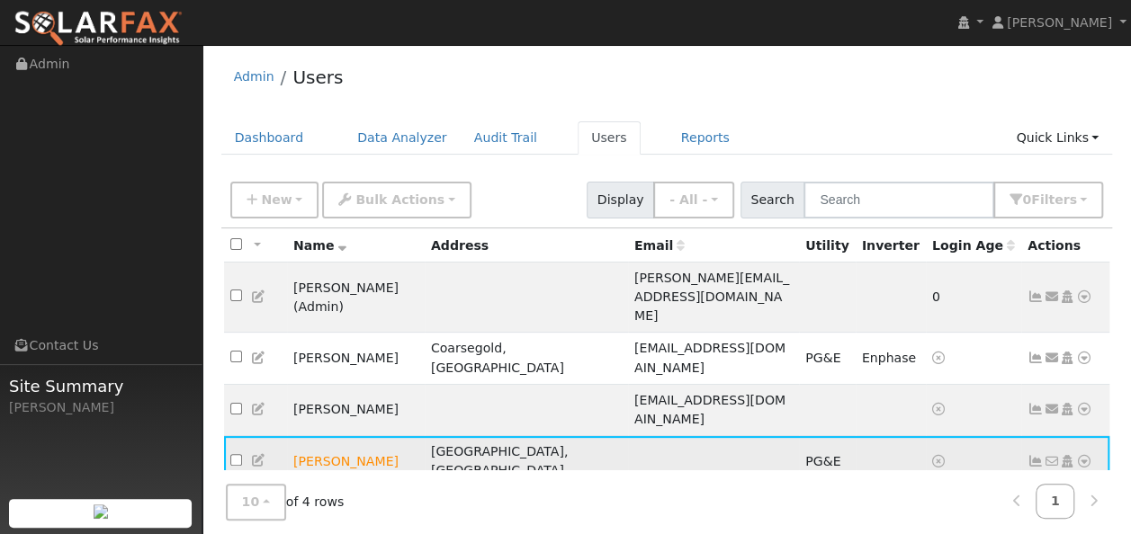
click at [1033, 455] on icon at bounding box center [1035, 461] width 16 height 13
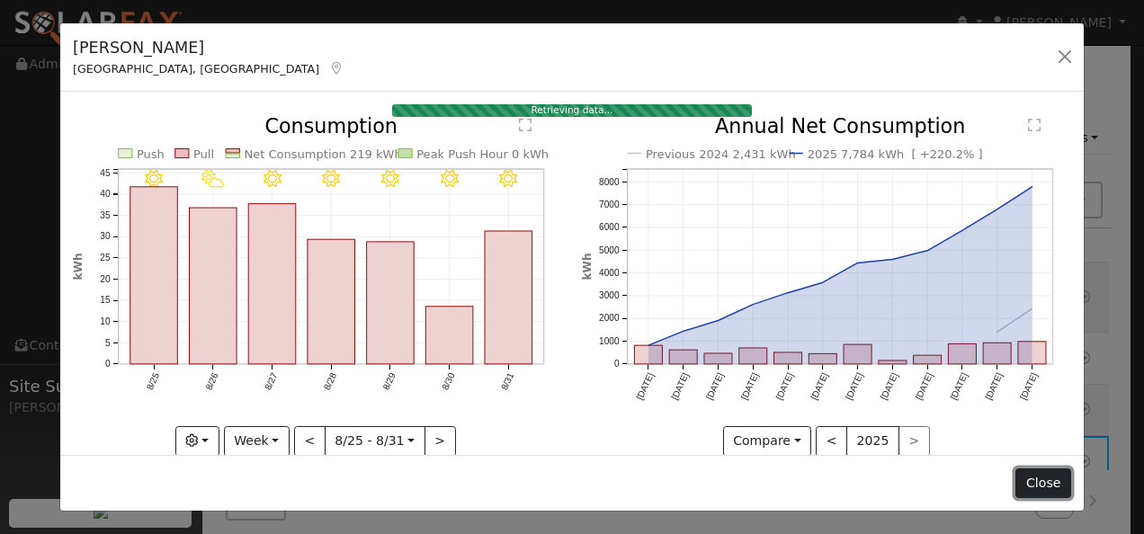
click at [1043, 479] on button "Close" at bounding box center [1043, 484] width 55 height 31
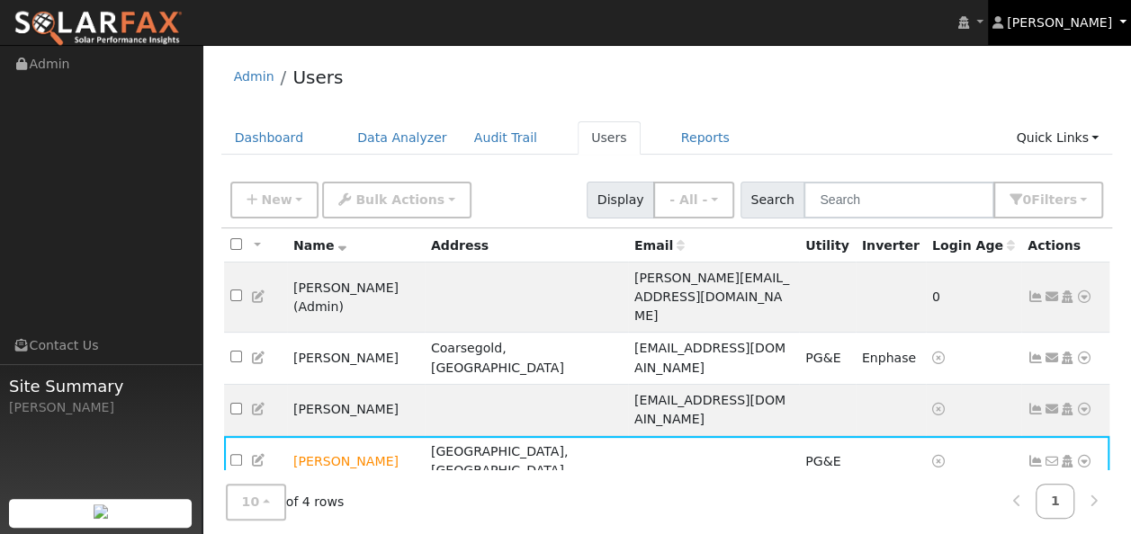
click at [1114, 23] on link "[PERSON_NAME]" at bounding box center [1060, 22] width 144 height 45
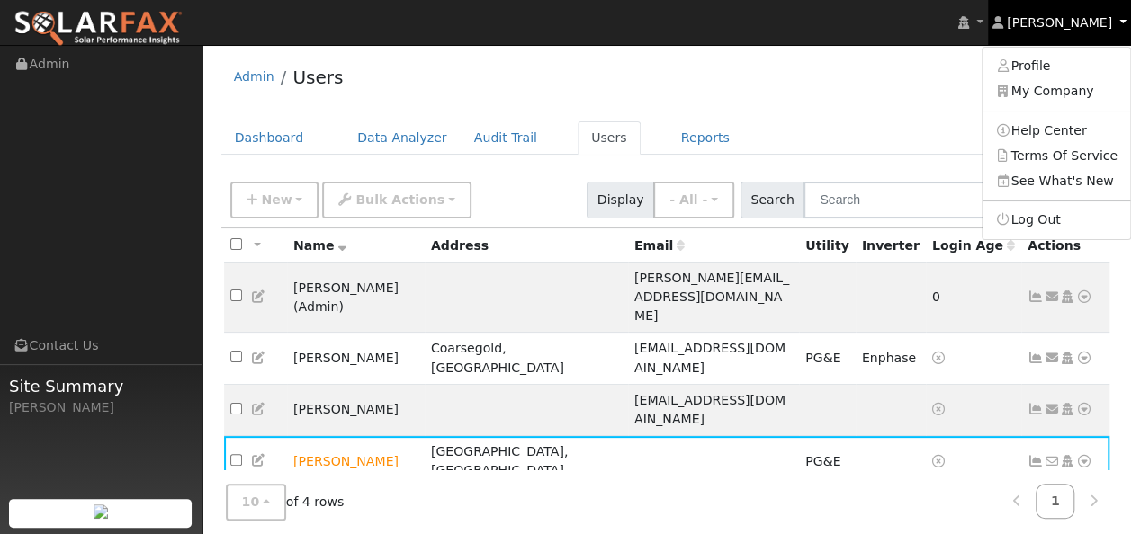
click at [1124, 22] on link "[PERSON_NAME]" at bounding box center [1060, 22] width 144 height 45
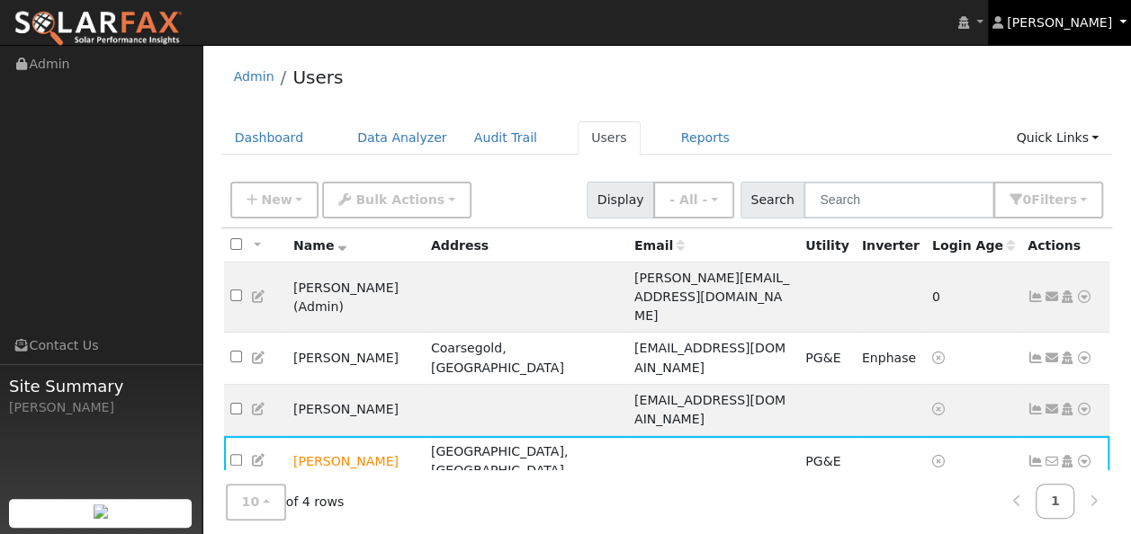
click at [1122, 20] on link "[PERSON_NAME]" at bounding box center [1060, 22] width 144 height 45
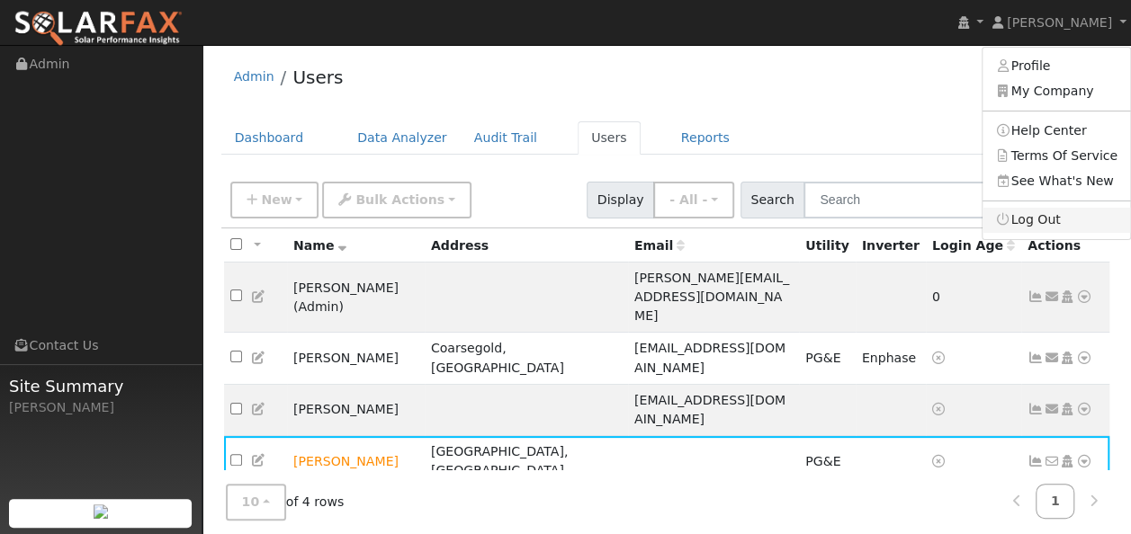
click at [1065, 219] on link "Log Out" at bounding box center [1056, 220] width 148 height 25
